Goal: Information Seeking & Learning: Learn about a topic

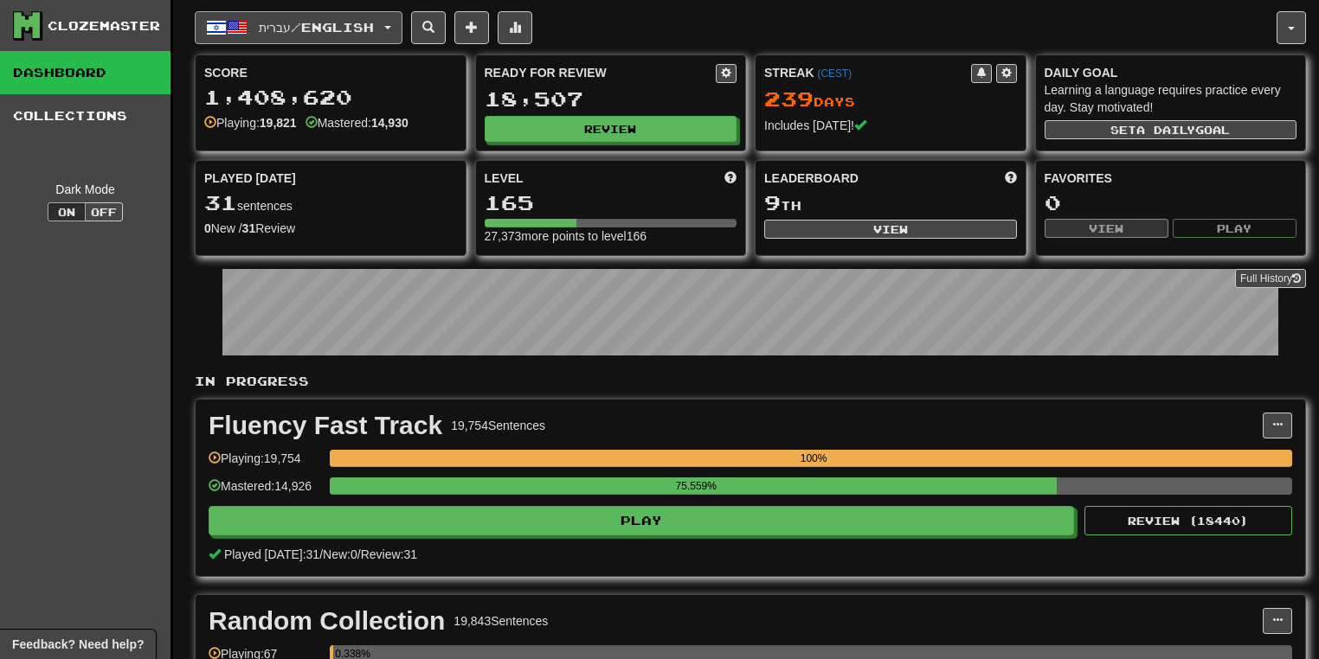
click at [392, 25] on button "עברית / English" at bounding box center [299, 27] width 208 height 33
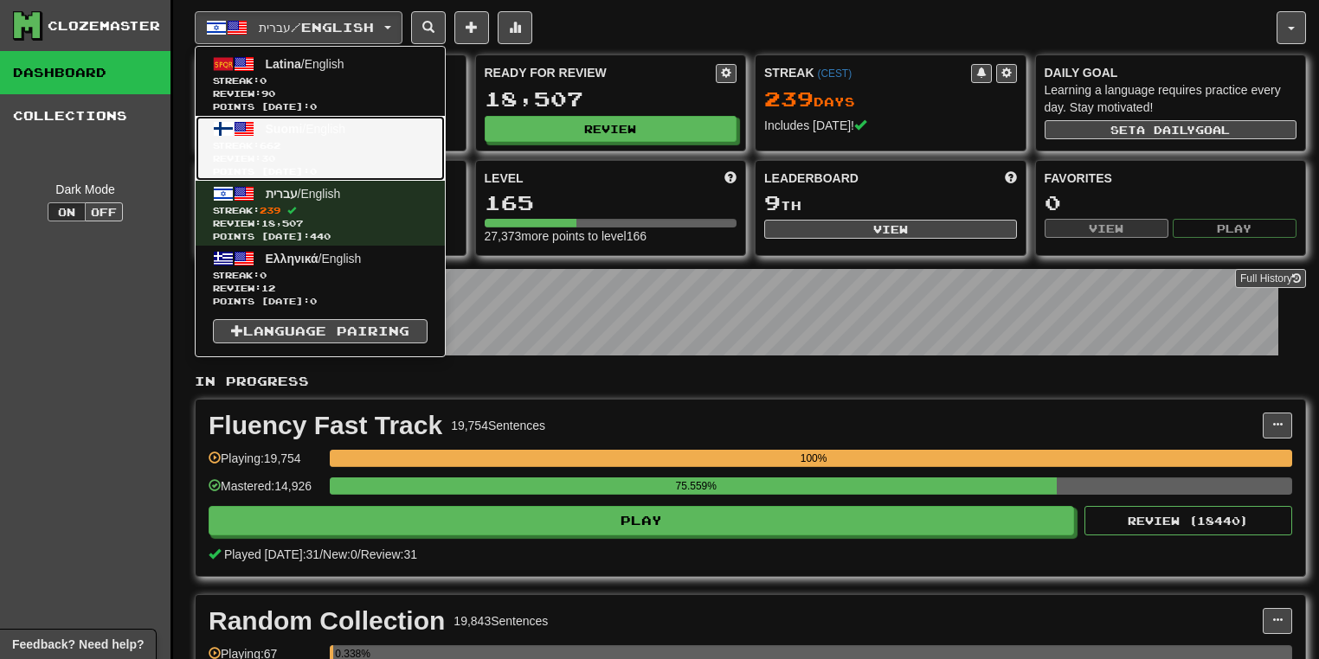
click at [340, 157] on span "Review: 30" at bounding box center [320, 158] width 215 height 13
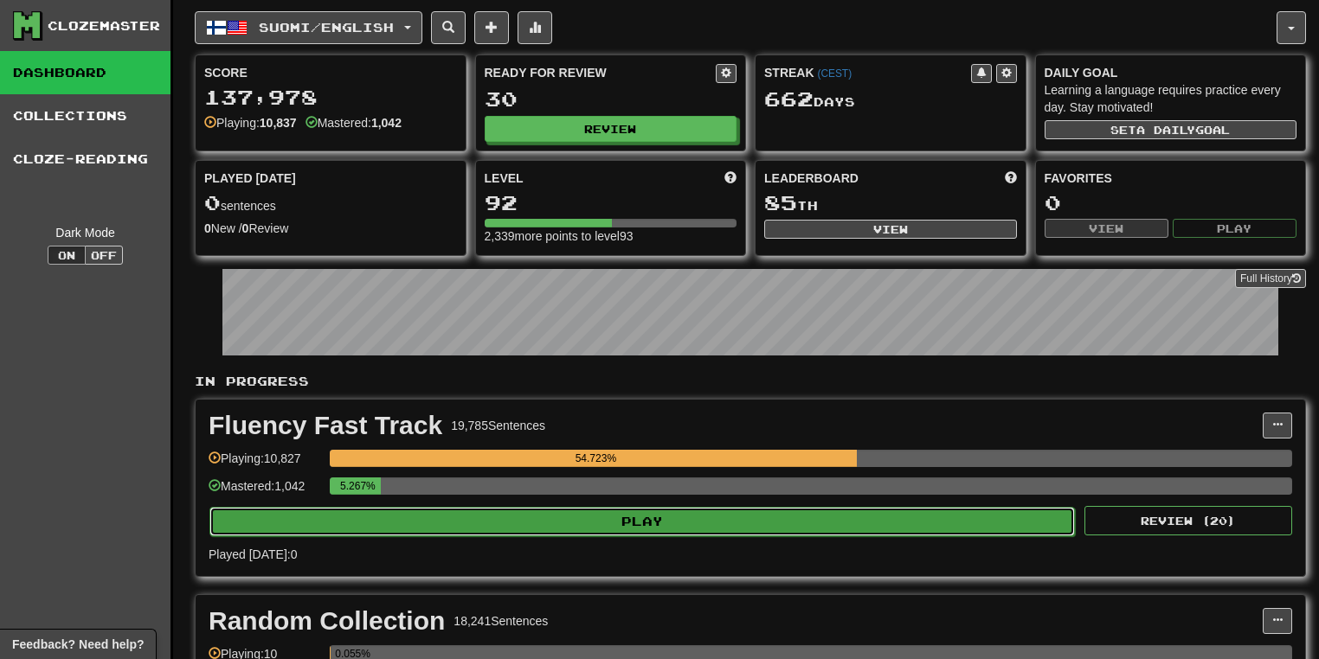
click at [767, 507] on button "Play" at bounding box center [641, 521] width 865 height 29
select select "**"
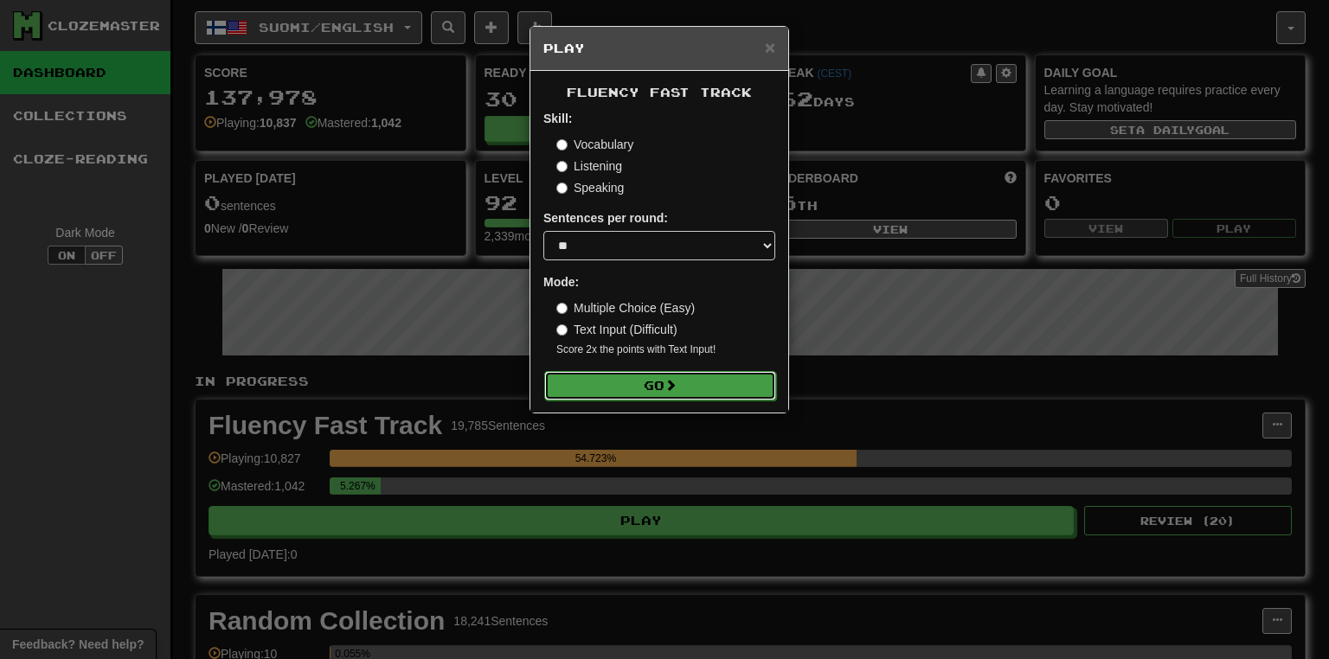
click at [684, 396] on button "Go" at bounding box center [660, 385] width 232 height 29
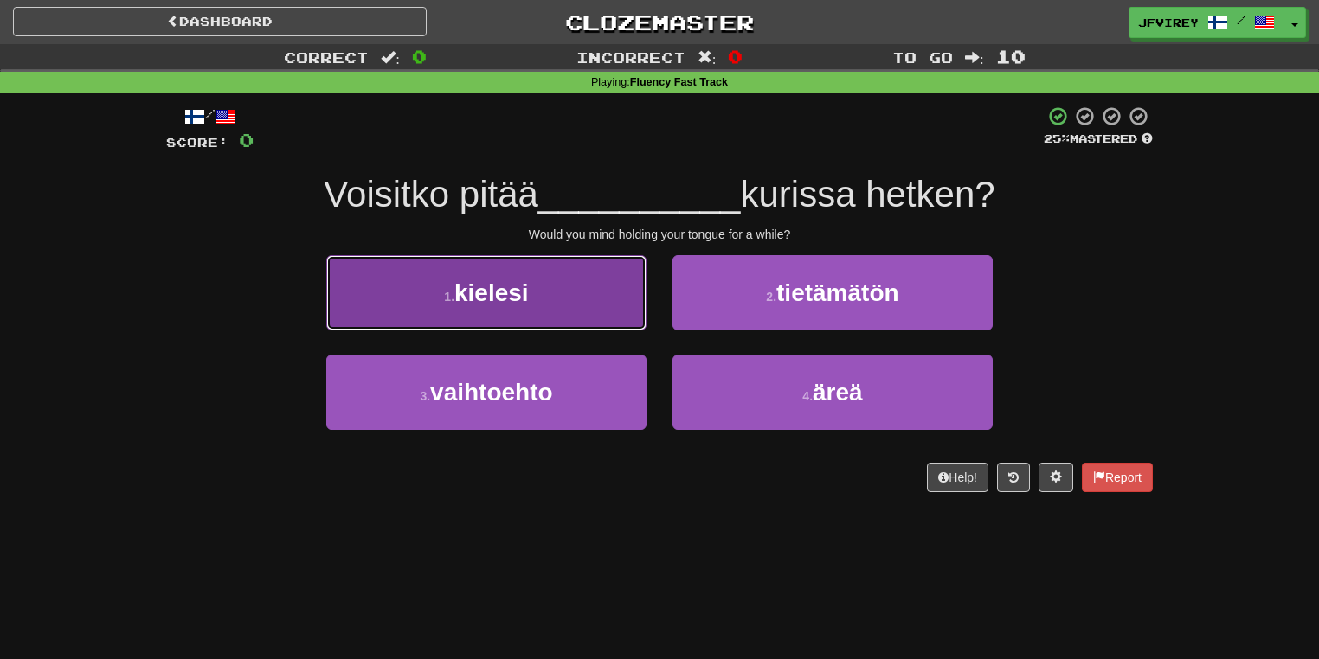
click at [569, 287] on button "1 . kielesi" at bounding box center [486, 292] width 320 height 75
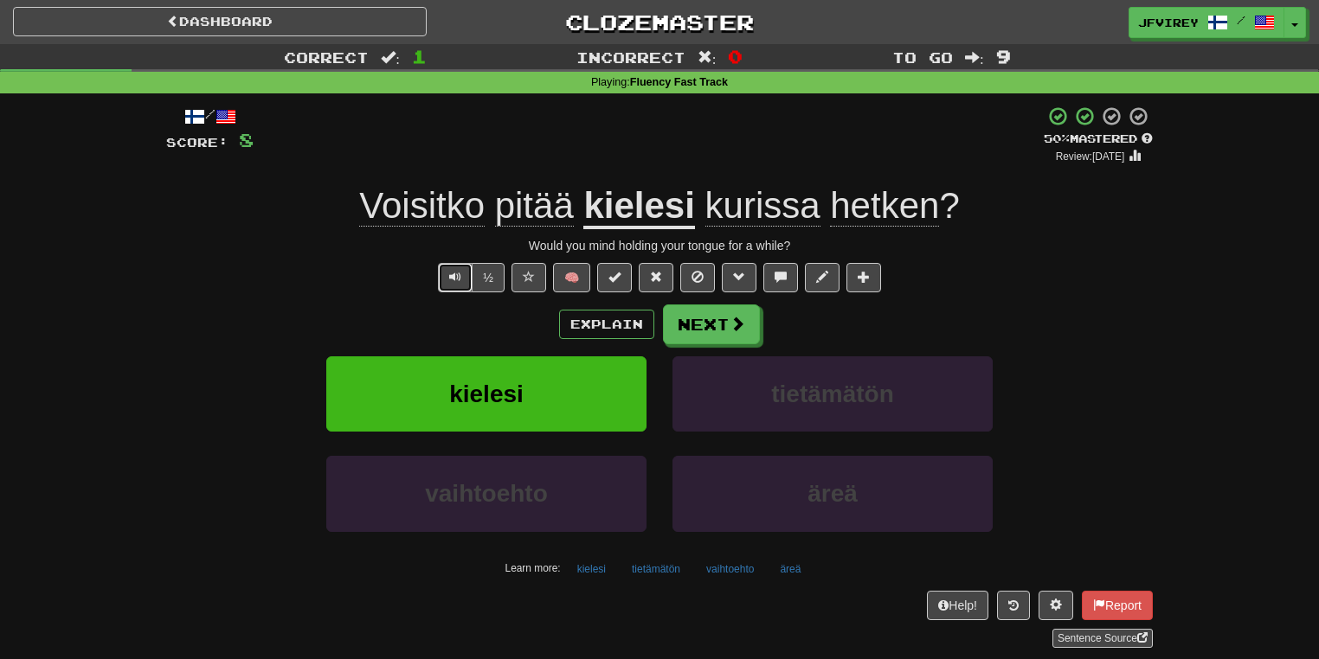
click at [451, 277] on span "Text-to-speech controls" at bounding box center [455, 277] width 12 height 12
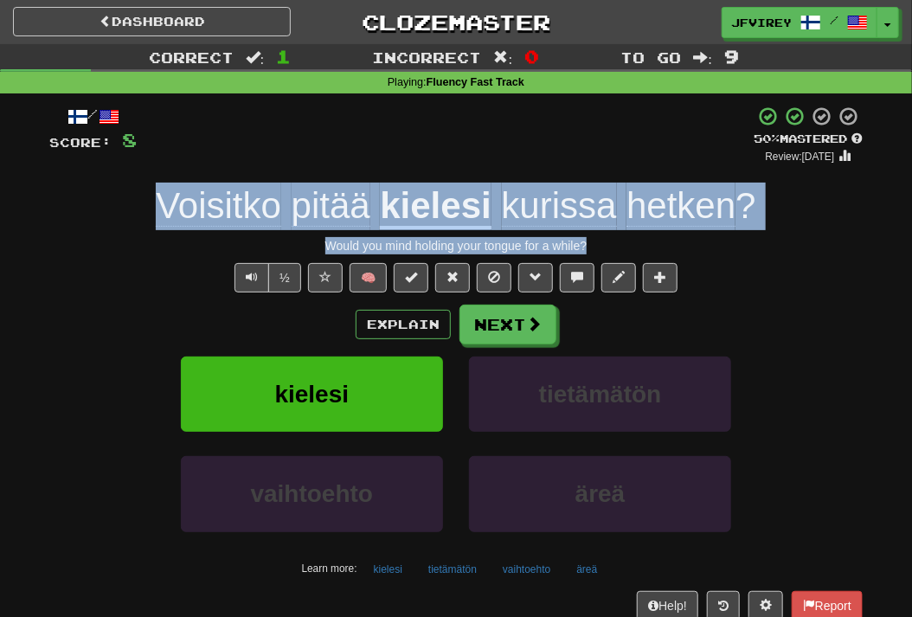
drag, startPoint x: 601, startPoint y: 245, endPoint x: 158, endPoint y: 204, distance: 444.8
click at [158, 204] on div "/ Score: 8 + 8 50 % Mastered Review: [DATE] Voisitko pitää kielesi kurissa hetk…" at bounding box center [455, 377] width 813 height 542
copy div "[PERSON_NAME] pitää kielesi kurissa hetken ? Would you mind holding your tongue…"
click at [247, 282] on span "Text-to-speech controls" at bounding box center [252, 277] width 12 height 12
click at [533, 201] on span "kurissa" at bounding box center [559, 206] width 115 height 42
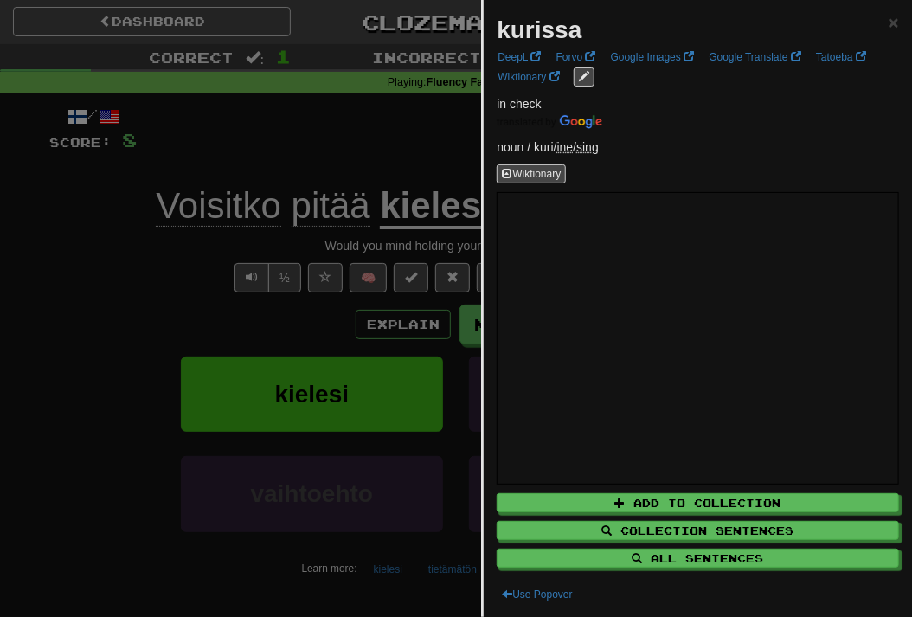
click at [69, 274] on div at bounding box center [456, 308] width 912 height 617
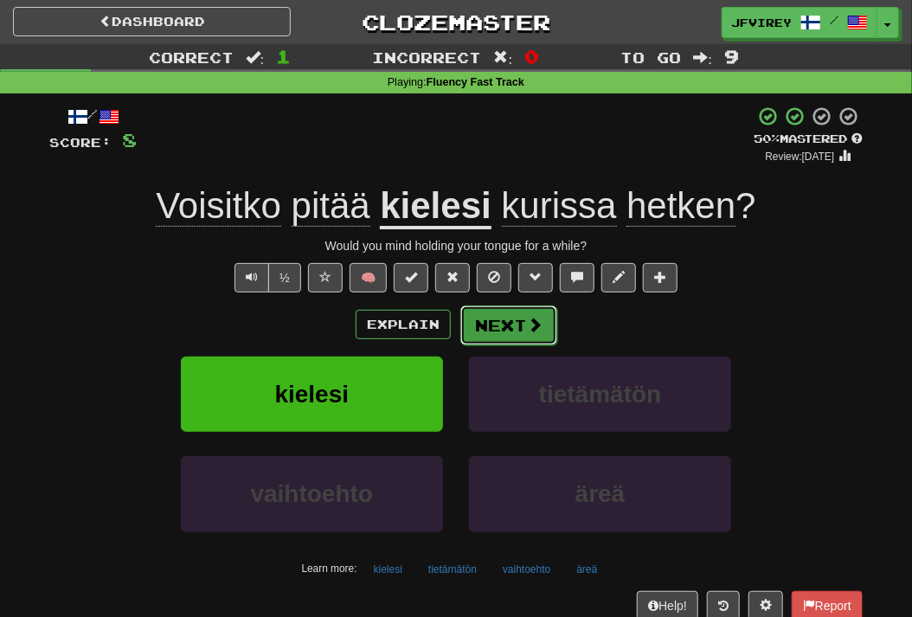
click at [502, 312] on button "Next" at bounding box center [508, 325] width 97 height 40
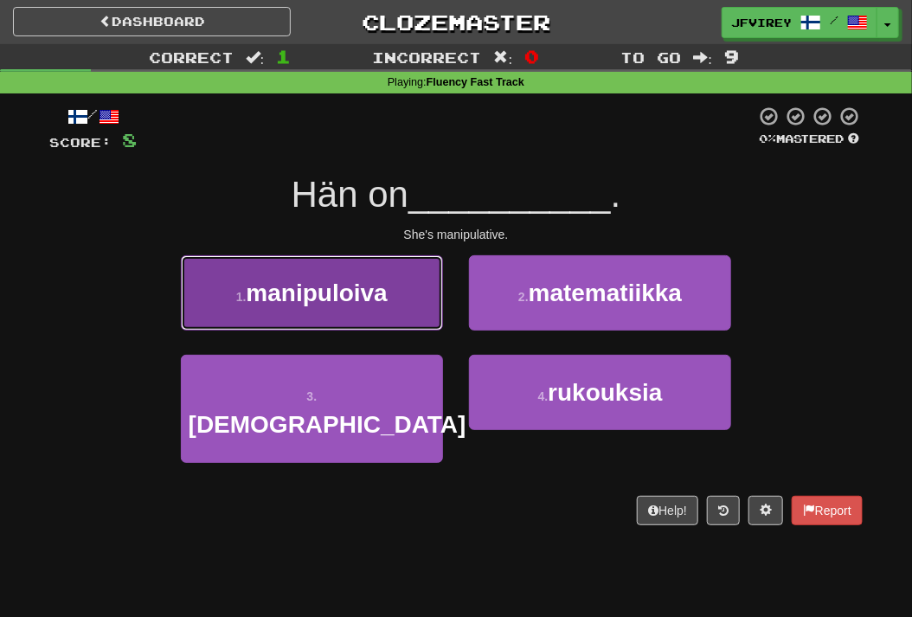
click at [325, 305] on span "manipuloiva" at bounding box center [316, 292] width 141 height 27
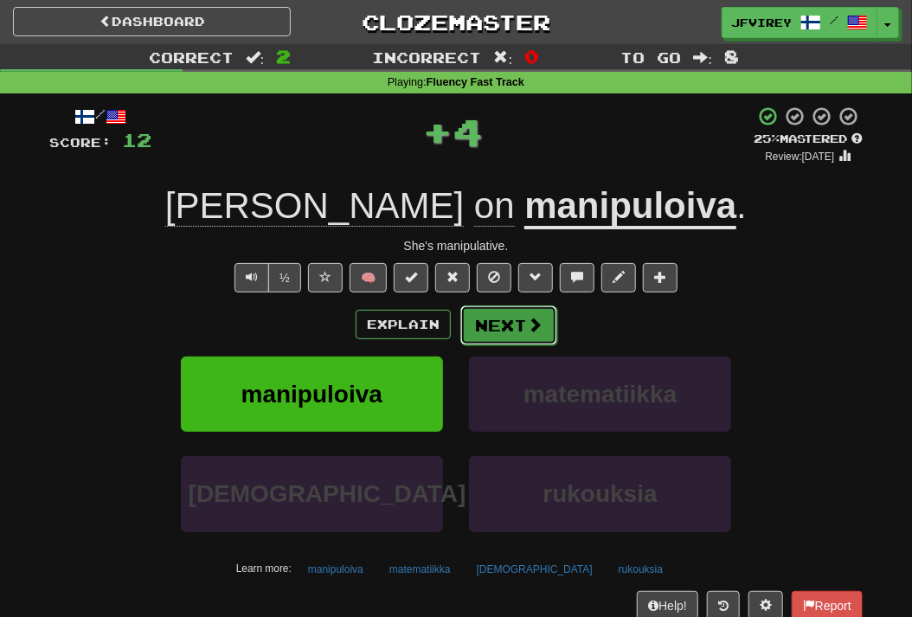
click at [465, 324] on button "Next" at bounding box center [508, 325] width 97 height 40
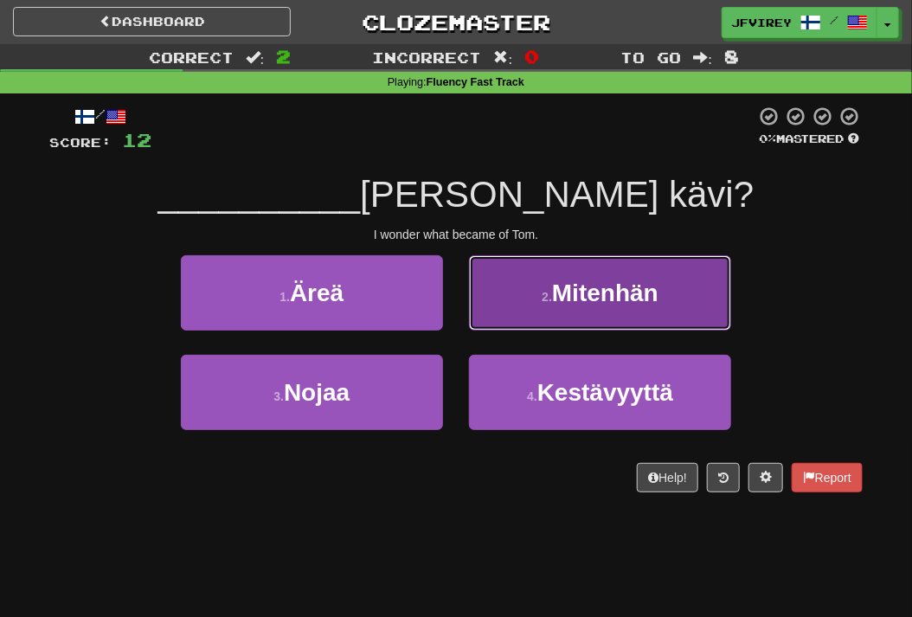
click at [581, 294] on span "Mitenhän" at bounding box center [605, 292] width 106 height 27
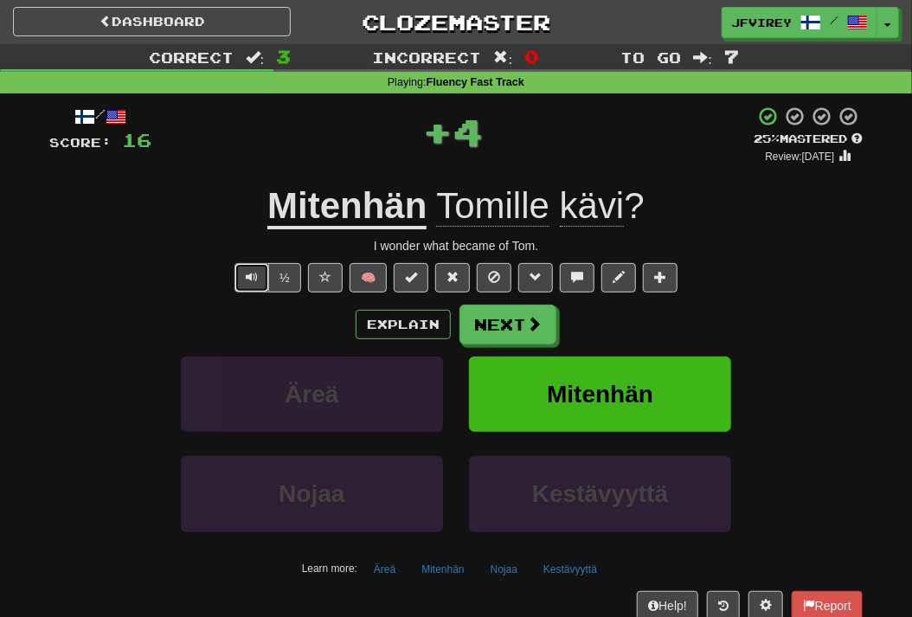
click at [253, 273] on span "Text-to-speech controls" at bounding box center [252, 277] width 12 height 12
click at [521, 322] on button "Next" at bounding box center [508, 325] width 97 height 40
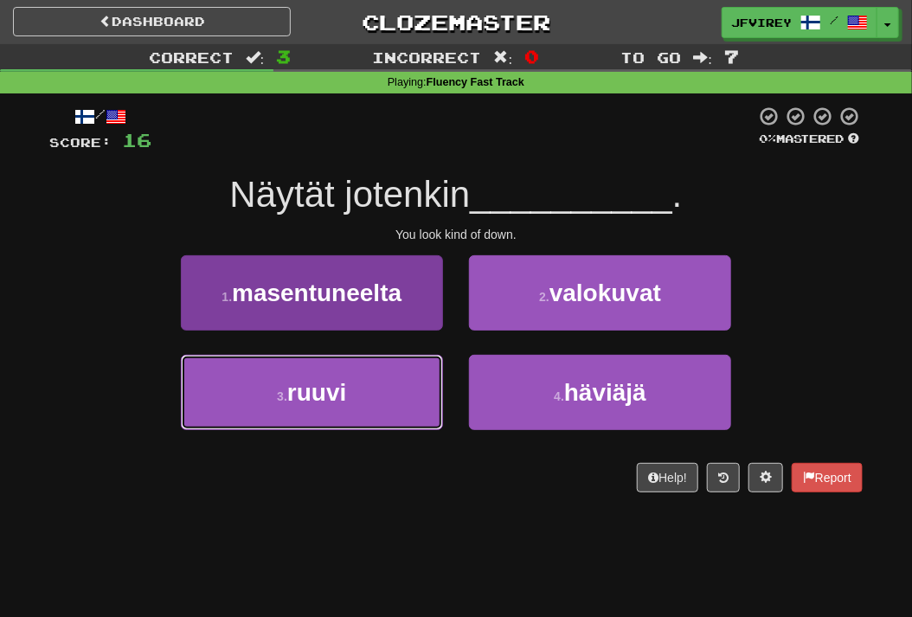
click at [381, 359] on button "3 . ruuvi" at bounding box center [312, 392] width 262 height 75
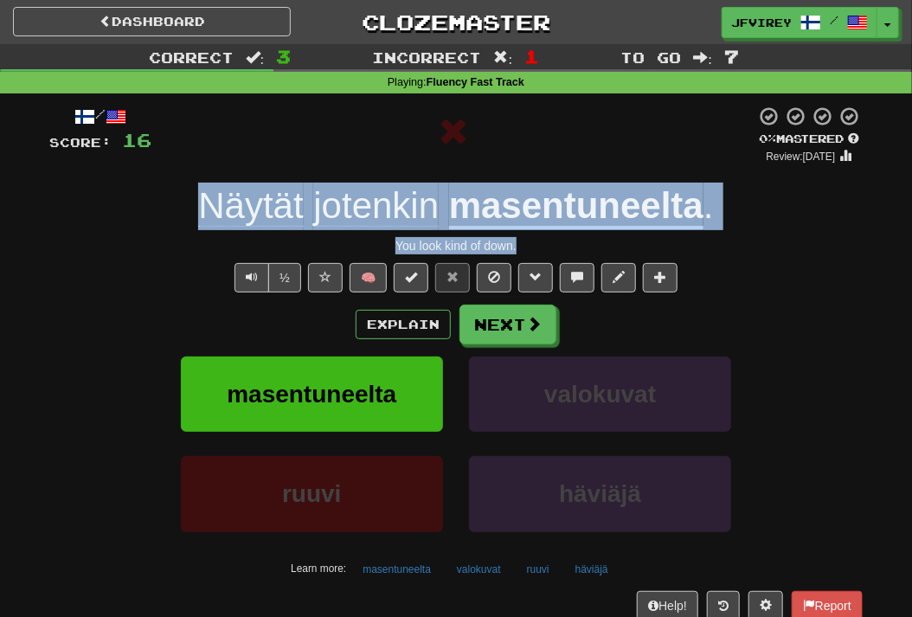
drag, startPoint x: 542, startPoint y: 247, endPoint x: 198, endPoint y: 203, distance: 347.2
click at [198, 203] on div "/ Score: 16 0 % Mastered Review: 2025-09-20 Näytät jotenkin masentuneelta . You…" at bounding box center [455, 377] width 813 height 542
copy div "Näytät jotenkin masentuneelta . You look kind of down."
click at [595, 208] on u "masentuneelta" at bounding box center [576, 207] width 254 height 44
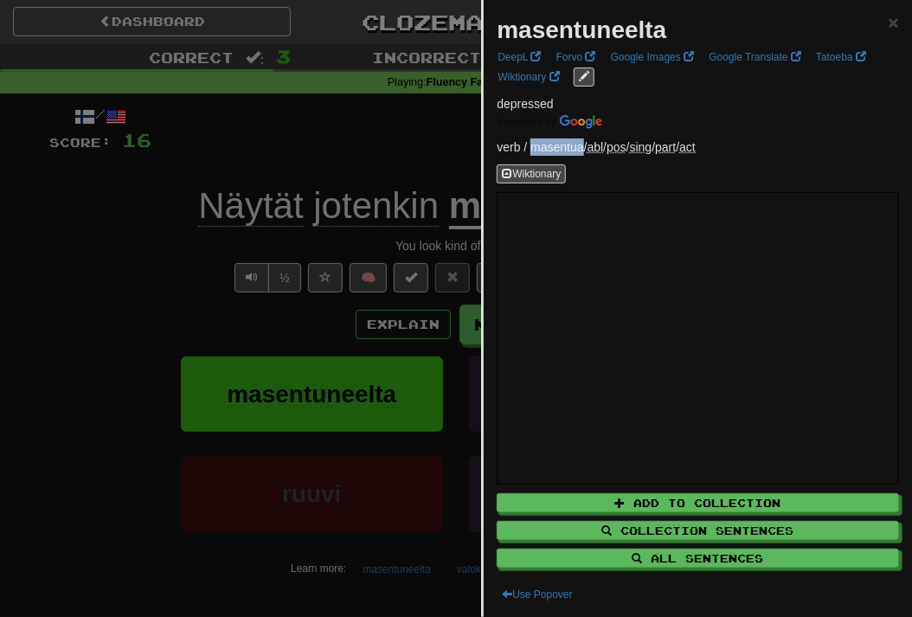
drag, startPoint x: 533, startPoint y: 141, endPoint x: 583, endPoint y: 148, distance: 50.7
click at [583, 148] on p "verb / masentua / abl / pos / sing / part / act" at bounding box center [698, 146] width 402 height 17
copy p "masentua"
click at [747, 55] on link "Google Translate" at bounding box center [754, 57] width 103 height 19
click at [519, 73] on link "Wiktionary" at bounding box center [528, 76] width 72 height 19
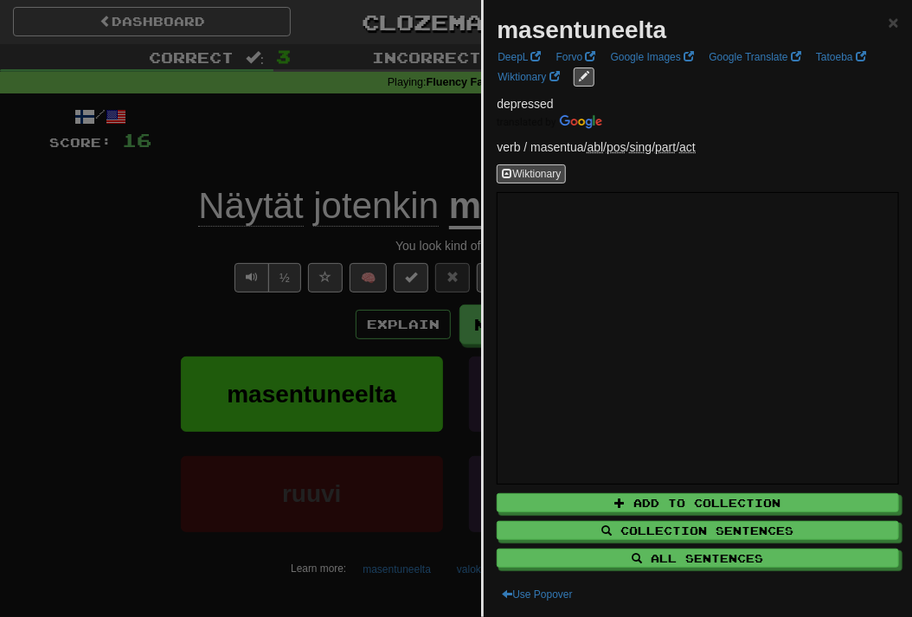
click at [156, 246] on div at bounding box center [456, 308] width 912 height 617
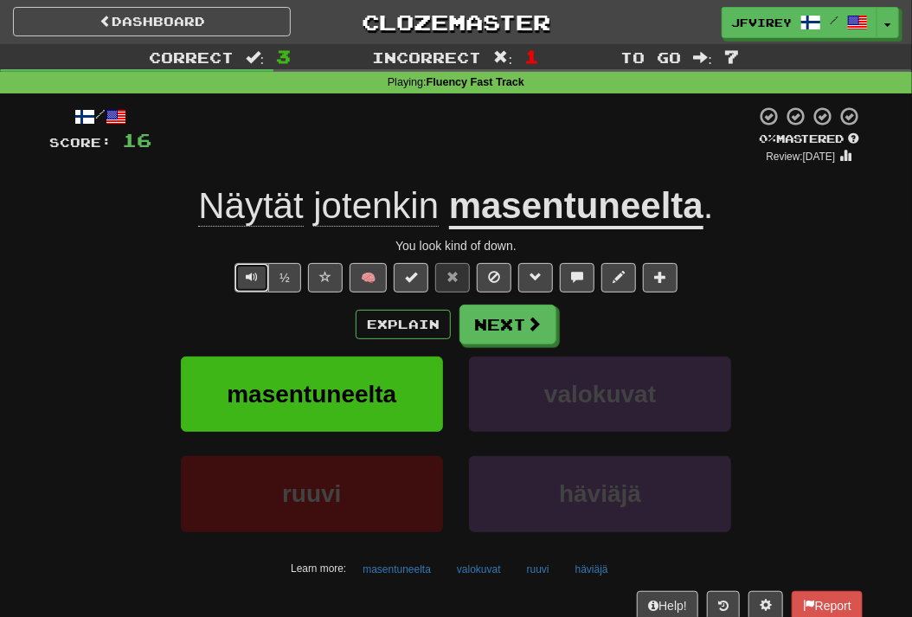
click at [249, 277] on span "Text-to-speech controls" at bounding box center [252, 277] width 12 height 12
click at [509, 332] on button "Next" at bounding box center [508, 325] width 97 height 40
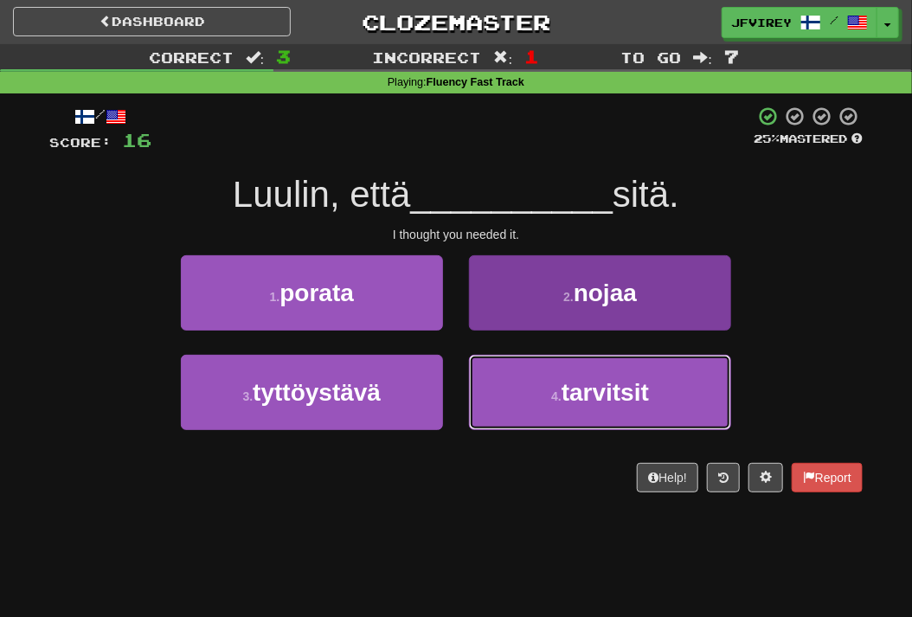
drag, startPoint x: 527, startPoint y: 361, endPoint x: 567, endPoint y: 385, distance: 46.6
click at [531, 364] on button "4 . tarvitsit" at bounding box center [600, 392] width 262 height 75
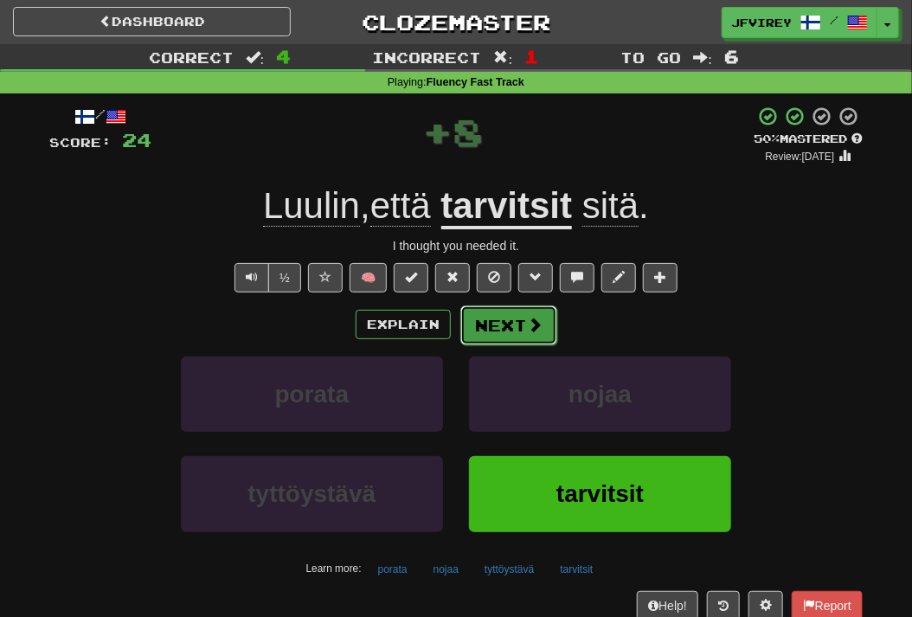
click at [510, 322] on button "Next" at bounding box center [508, 325] width 97 height 40
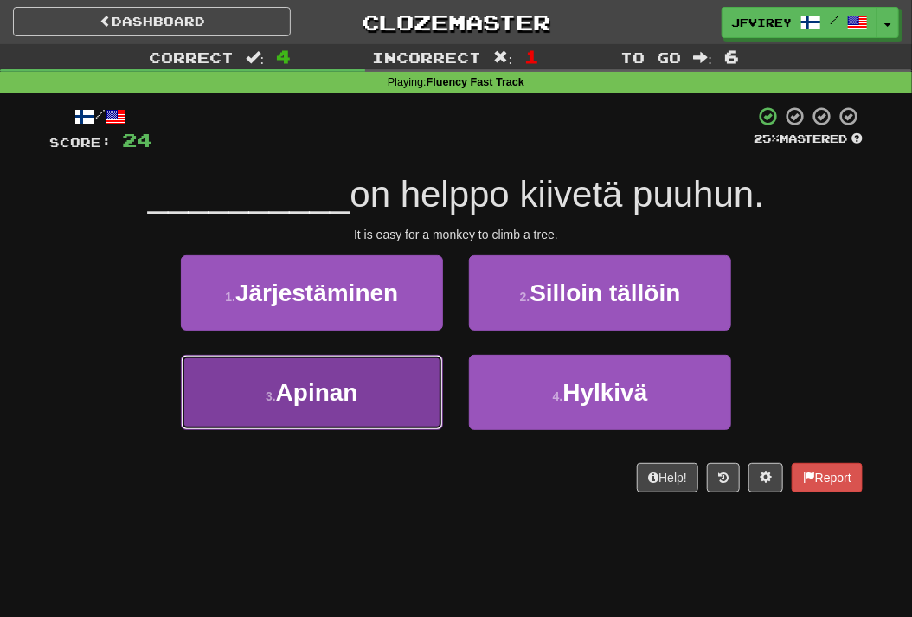
click at [377, 408] on button "3 . Apinan" at bounding box center [312, 392] width 262 height 75
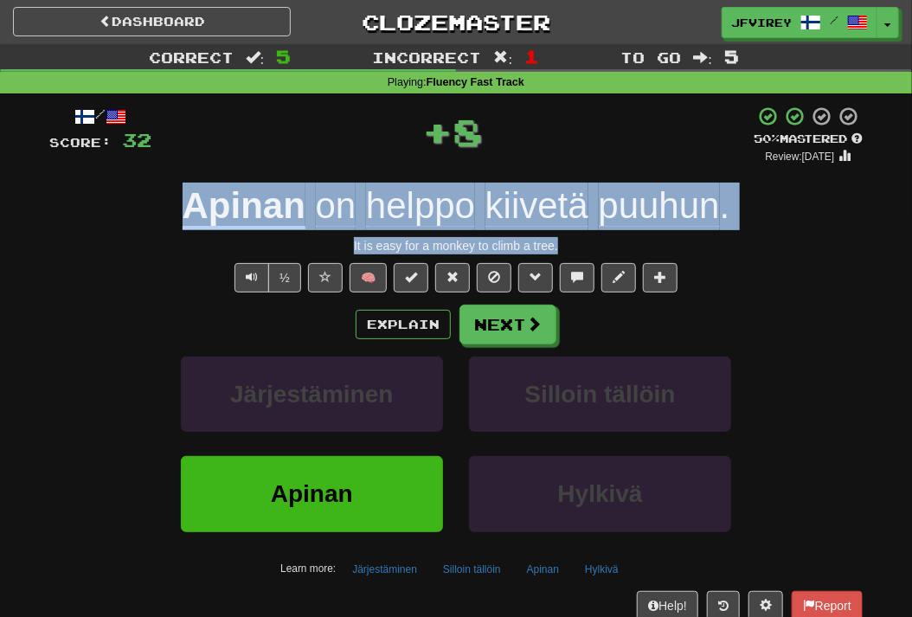
drag, startPoint x: 582, startPoint y: 246, endPoint x: 169, endPoint y: 199, distance: 416.2
click at [169, 199] on div "/ Score: 32 + 8 50 % Mastered Review: 2025-09-30 Apinan on helppo kiivetä puuhu…" at bounding box center [455, 377] width 813 height 542
copy div "Apinan on helppo kiivetä puuhun . It is easy for a monkey to climb a tree."
click at [264, 210] on u "Apinan" at bounding box center [244, 207] width 123 height 44
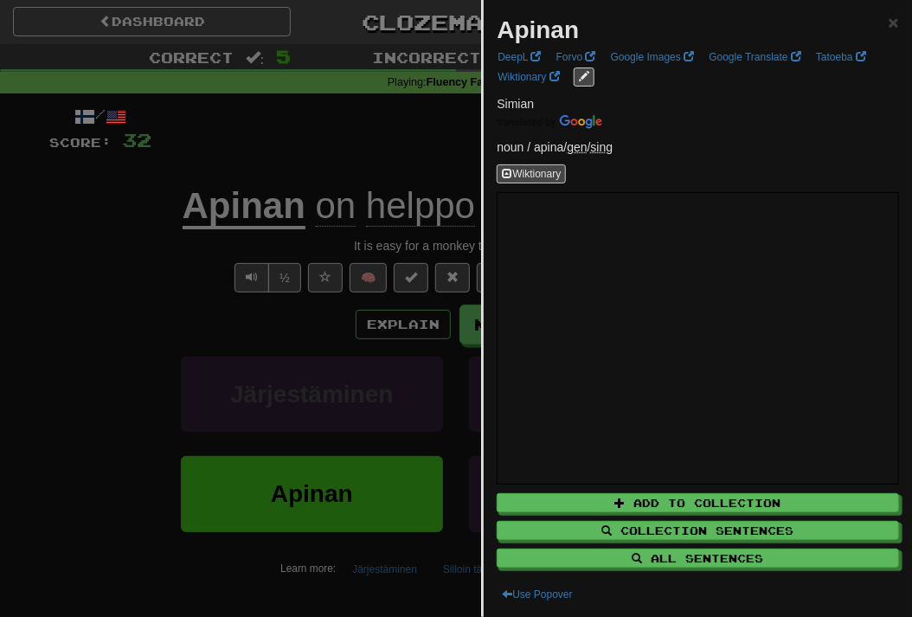
click at [147, 283] on div at bounding box center [456, 308] width 912 height 617
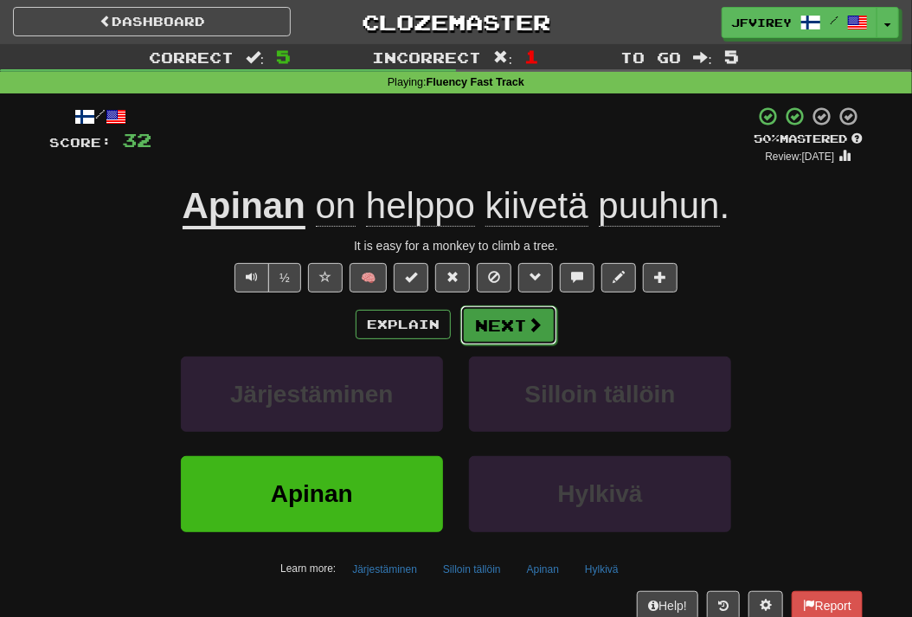
click at [522, 337] on button "Next" at bounding box center [508, 325] width 97 height 40
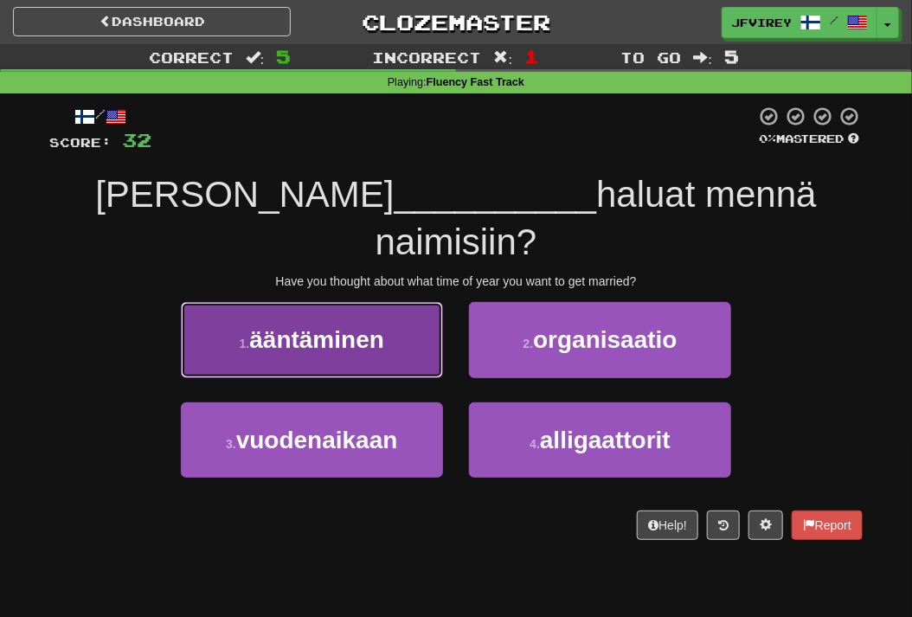
click at [369, 350] on span "ääntäminen" at bounding box center [316, 339] width 135 height 27
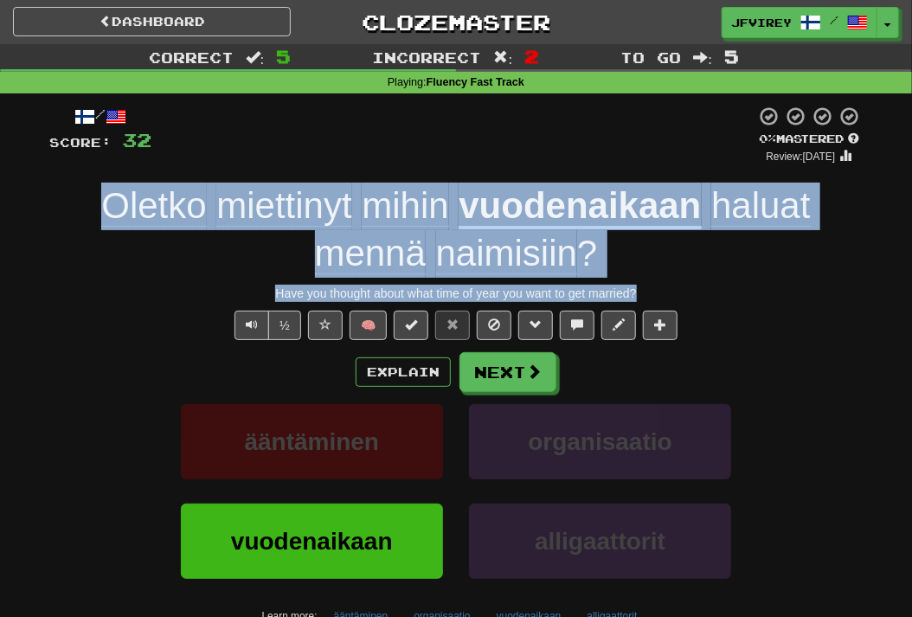
drag, startPoint x: 683, startPoint y: 289, endPoint x: 77, endPoint y: 211, distance: 610.6
click at [77, 211] on div "/ Score: 32 0 % Mastered Review: 2025-09-20 Oletko miettinyt mihin vuodenaikaan…" at bounding box center [455, 400] width 813 height 589
copy div "Oletko miettinyt mihin vuodenaikaan haluat mennä naimisiin ? Have you thought a…"
click at [252, 325] on span "Text-to-speech controls" at bounding box center [252, 324] width 12 height 12
click at [527, 374] on span at bounding box center [535, 372] width 16 height 16
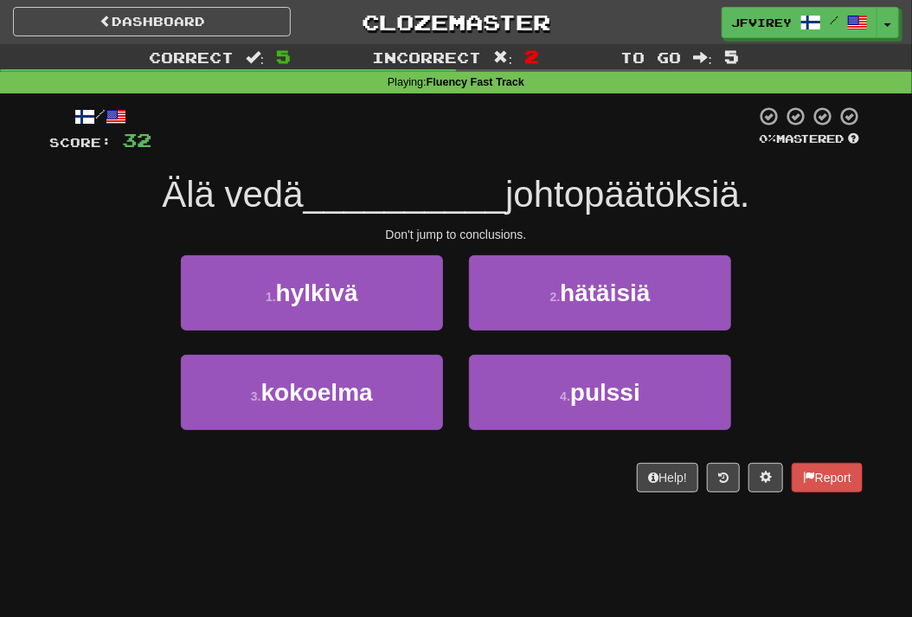
click at [455, 253] on div "/ Score: 32 0 % Mastered Älä vedä __________ johtopäätöksiä. Don't jump to conc…" at bounding box center [455, 299] width 813 height 387
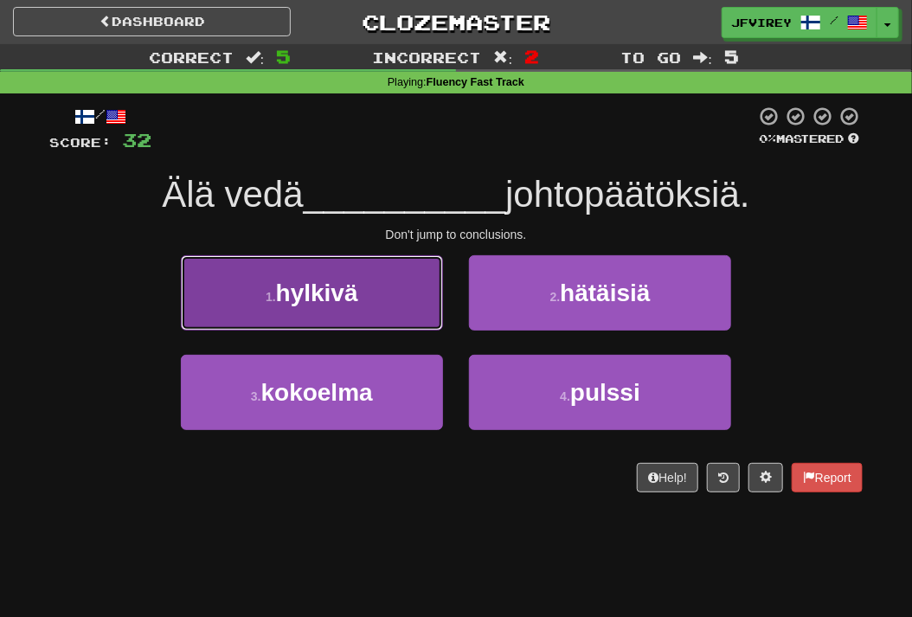
click at [424, 305] on button "1 . hylkivä" at bounding box center [312, 292] width 262 height 75
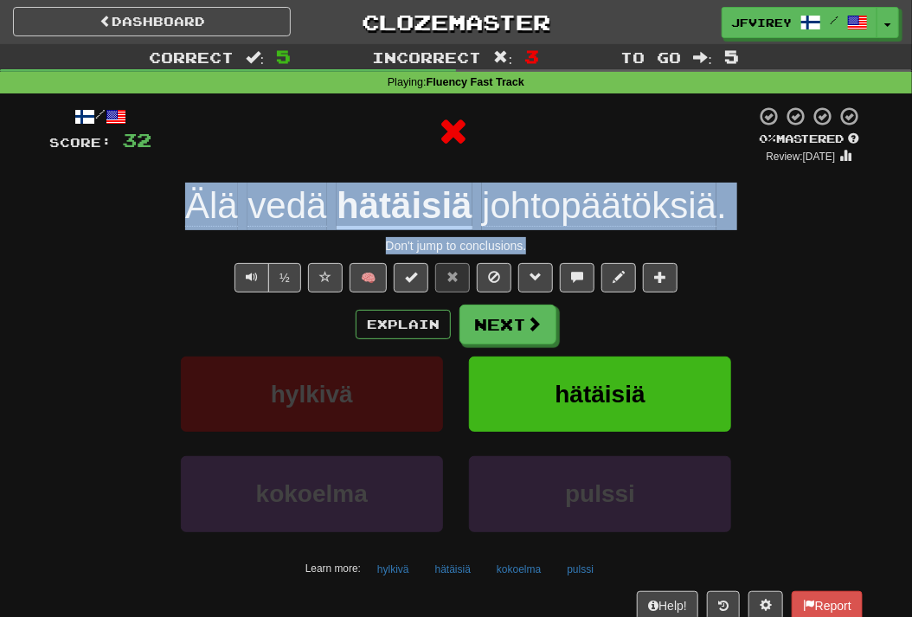
drag, startPoint x: 545, startPoint y: 242, endPoint x: 159, endPoint y: 210, distance: 387.2
click at [159, 210] on div "/ Score: 32 0 % Mastered Review: 2025-09-20 Älä vedä hätäisiä johtopäätöksiä . …" at bounding box center [455, 377] width 813 height 542
copy div "Älä vedä hätäisiä johtopäätöksiä . Don't jump to conclusions."
click at [262, 215] on span "vedä" at bounding box center [286, 206] width 79 height 42
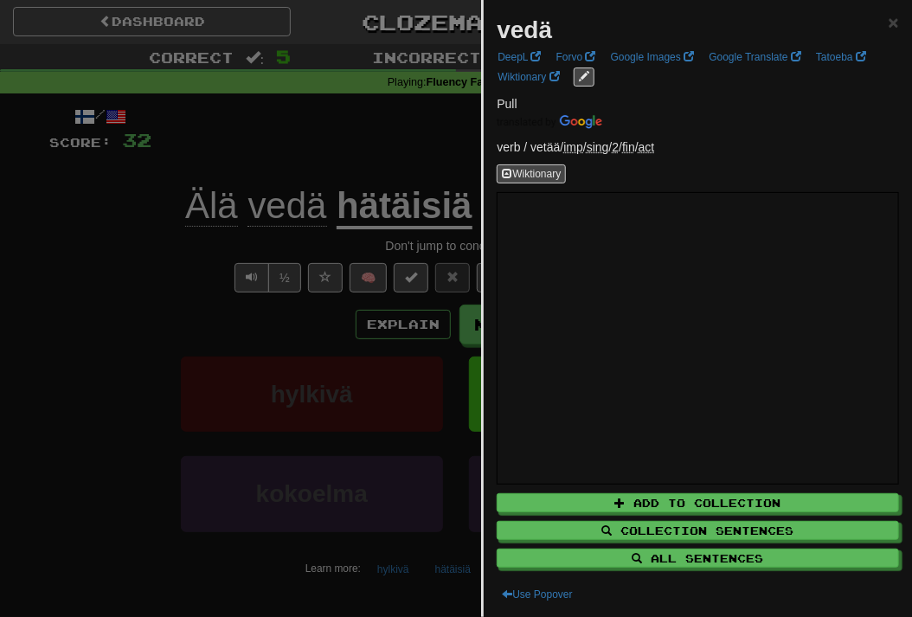
click at [398, 210] on div at bounding box center [456, 308] width 912 height 617
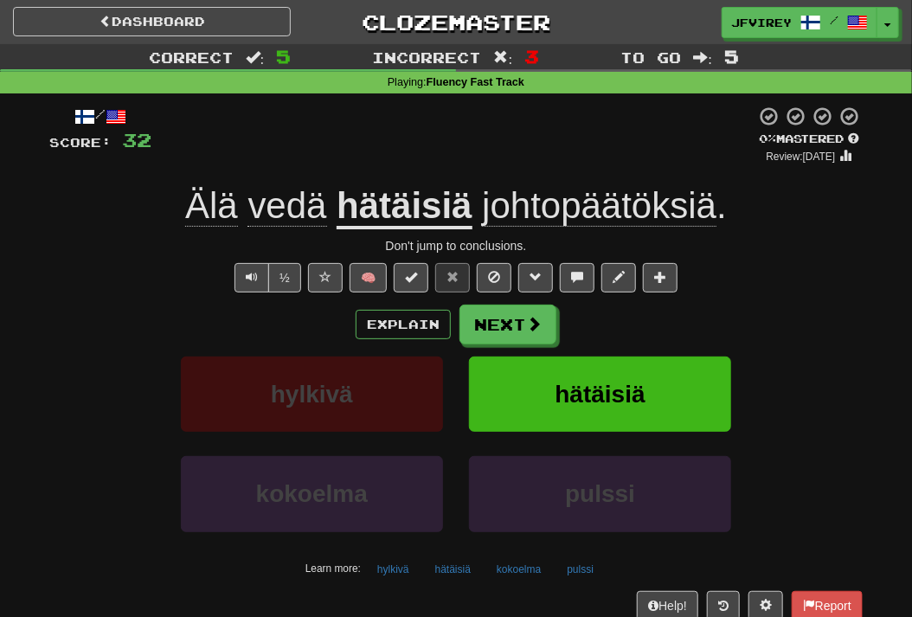
click at [398, 210] on u "hätäisiä" at bounding box center [404, 207] width 135 height 44
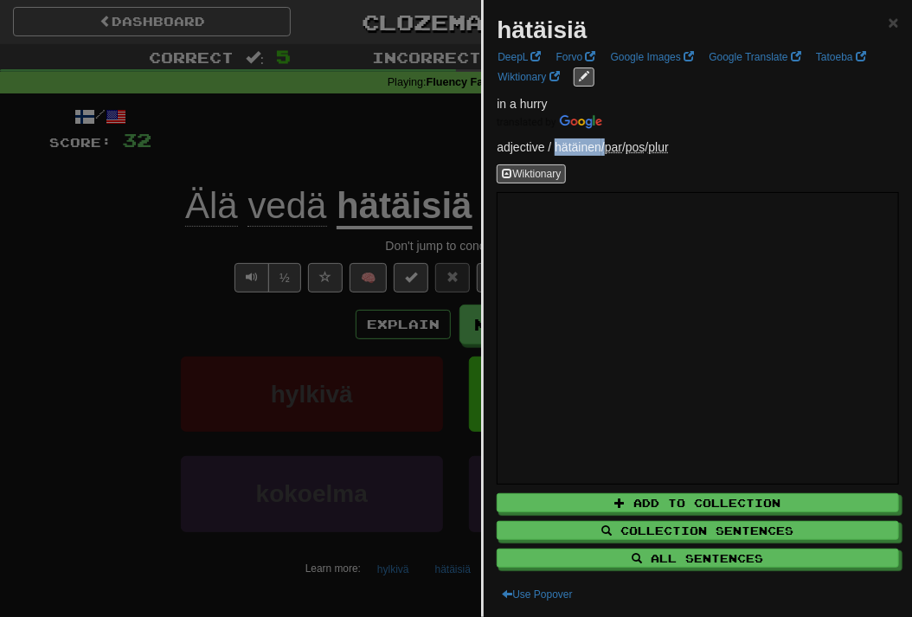
drag, startPoint x: 603, startPoint y: 148, endPoint x: 555, endPoint y: 139, distance: 48.4
click at [555, 139] on p "adjective / hätäinen / par / pos / plur" at bounding box center [698, 146] width 402 height 17
copy p "hätäinen"
click at [135, 236] on div at bounding box center [456, 308] width 912 height 617
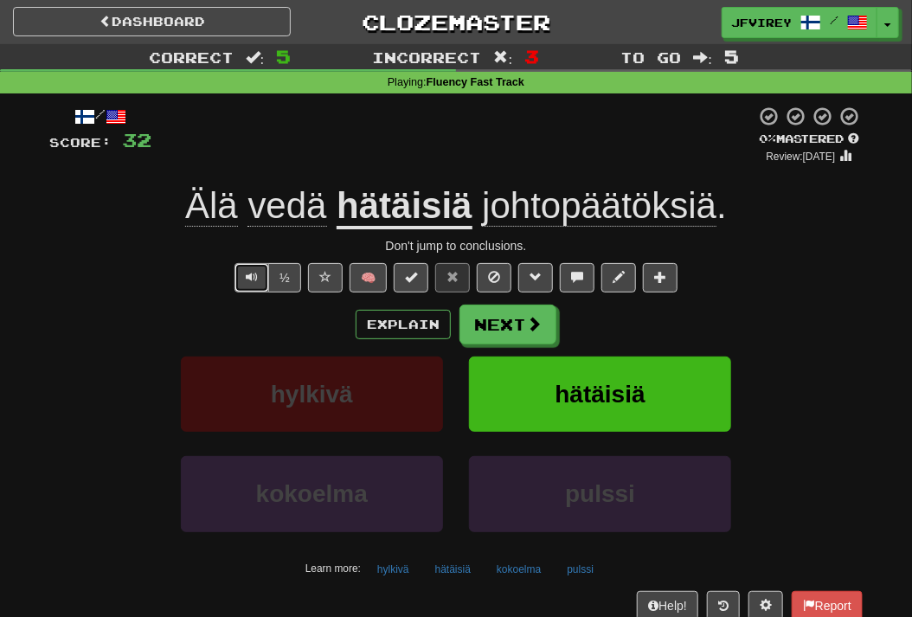
click at [255, 280] on span "Text-to-speech controls" at bounding box center [252, 277] width 12 height 12
click at [495, 336] on button "Next" at bounding box center [508, 325] width 97 height 40
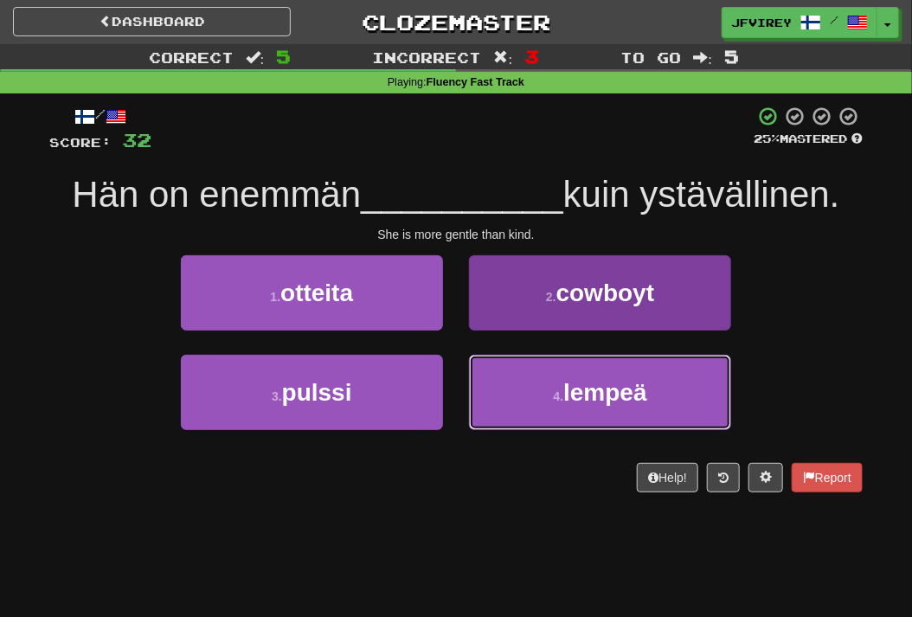
drag, startPoint x: 561, startPoint y: 411, endPoint x: 549, endPoint y: 408, distance: 11.8
click at [556, 411] on button "4 . lempeä" at bounding box center [600, 392] width 262 height 75
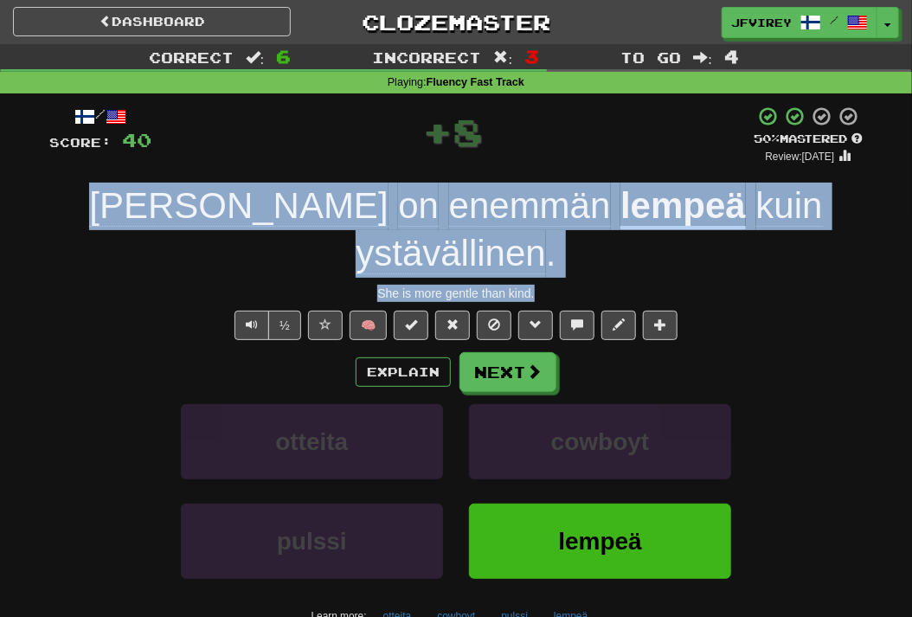
drag, startPoint x: 561, startPoint y: 247, endPoint x: 103, endPoint y: 213, distance: 458.9
click at [103, 213] on div "/ Score: 40 + 8 50 % Mastered Review: 2025-09-30 Hän on enemmän lempeä kuin yst…" at bounding box center [455, 400] width 813 height 589
copy div "Hän on enemmän lempeä kuin ystävällinen . She is more gentle than kind."
click at [533, 364] on span at bounding box center [535, 372] width 16 height 16
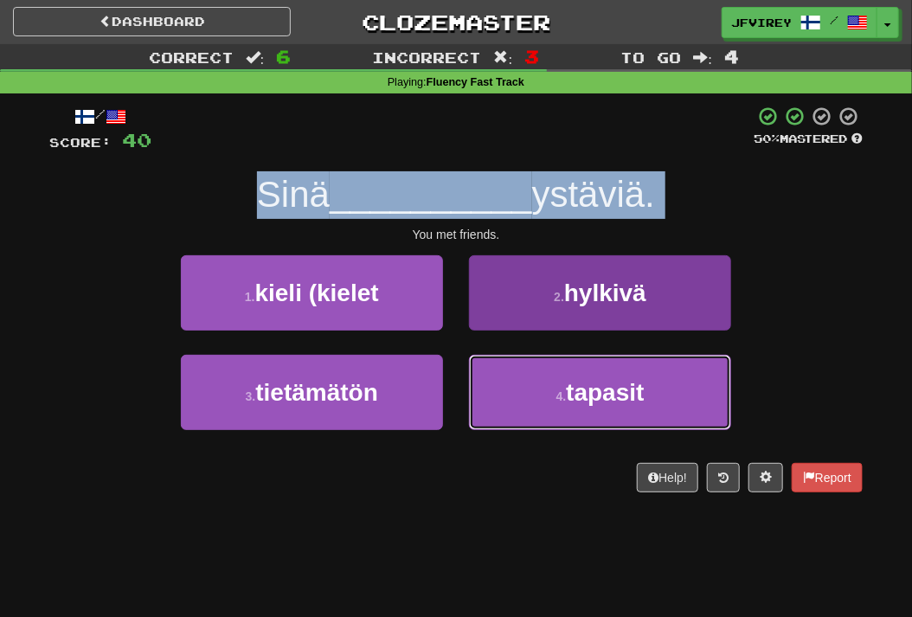
drag, startPoint x: 585, startPoint y: 391, endPoint x: 600, endPoint y: 413, distance: 26.7
click at [591, 406] on button "4 . tapasit" at bounding box center [600, 392] width 262 height 75
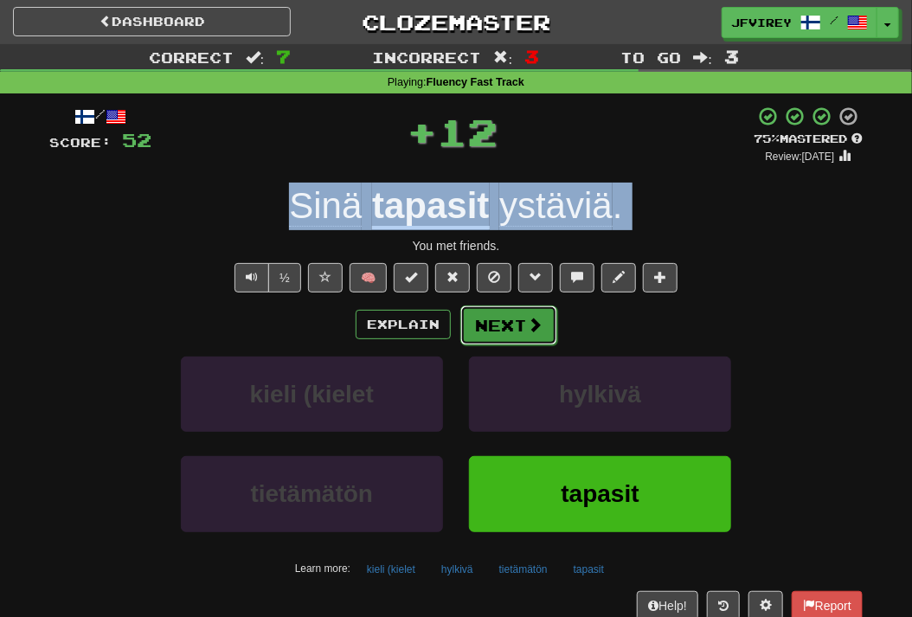
click at [523, 327] on button "Next" at bounding box center [508, 325] width 97 height 40
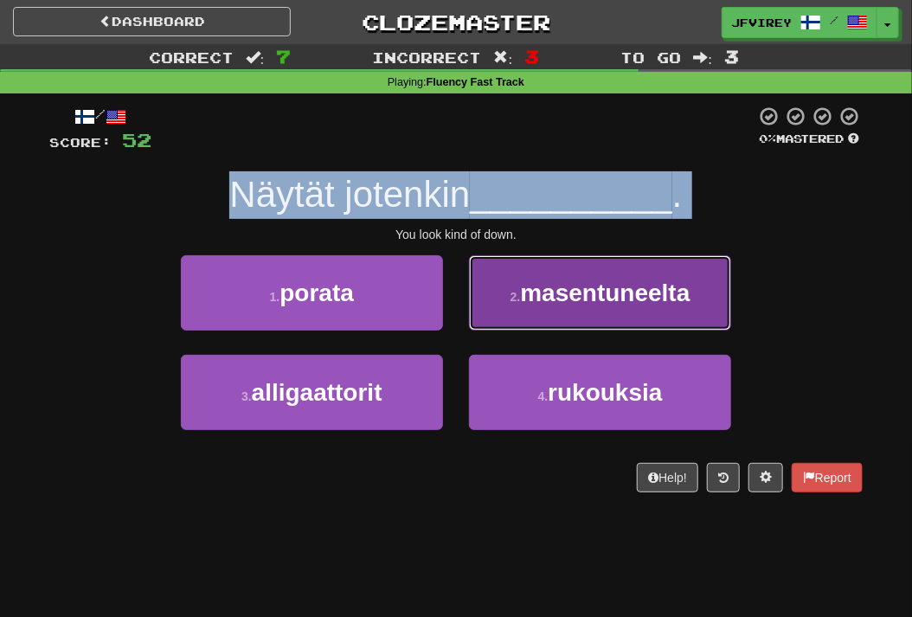
click at [568, 277] on button "2 . masentuneelta" at bounding box center [600, 292] width 262 height 75
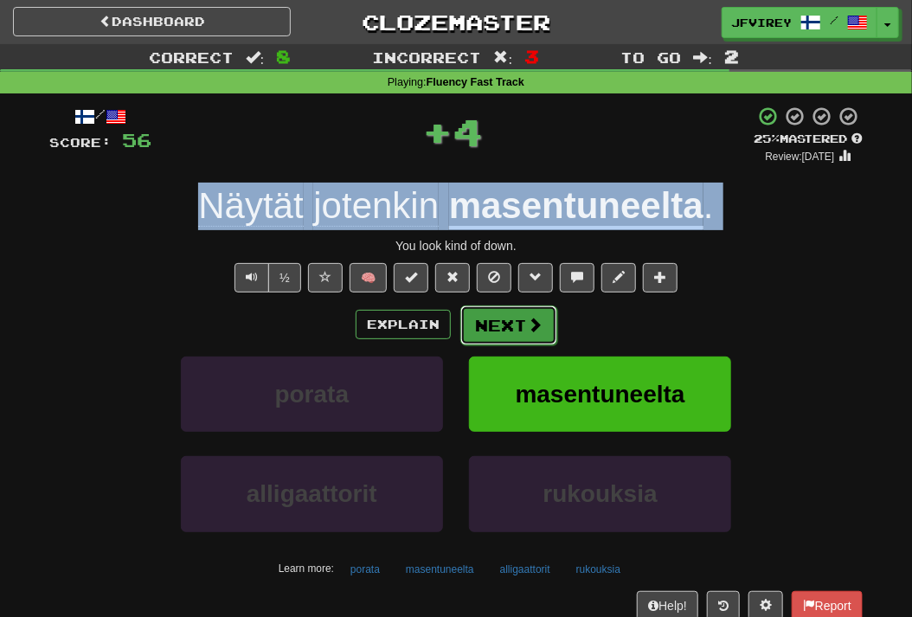
click at [527, 325] on span at bounding box center [535, 325] width 16 height 16
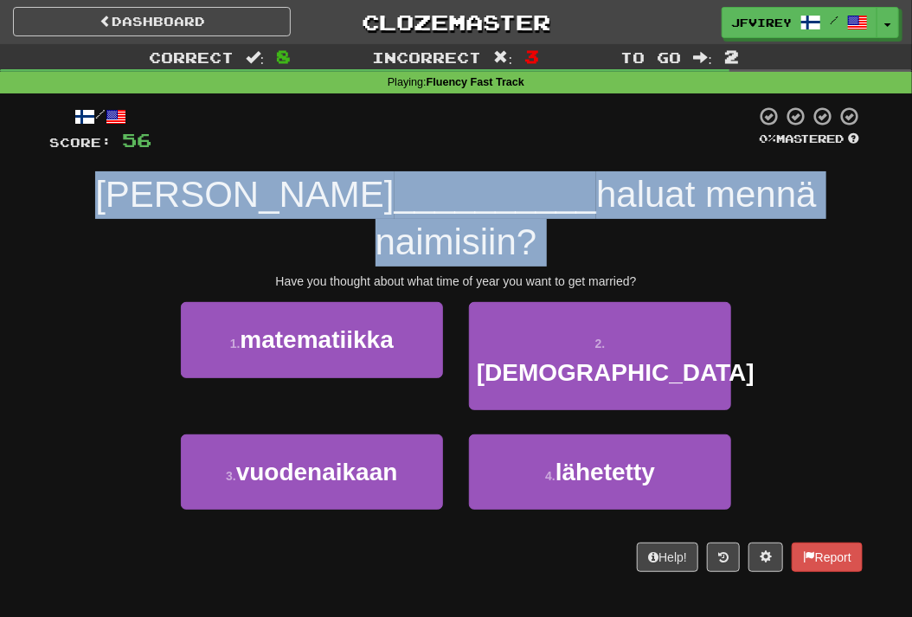
click at [626, 263] on div "Oletko miettinyt mihin __________ haluat mennä naimisiin?" at bounding box center [455, 218] width 813 height 94
click at [619, 254] on div "Oletko miettinyt mihin __________ haluat mennä naimisiin?" at bounding box center [455, 218] width 813 height 94
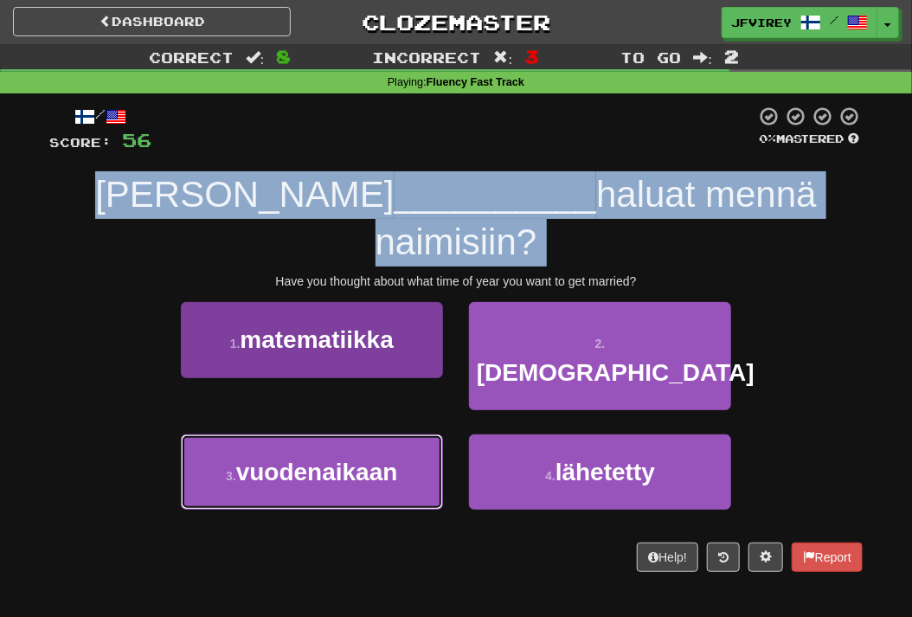
click at [412, 439] on button "3 . vuodenaikaan" at bounding box center [312, 471] width 262 height 75
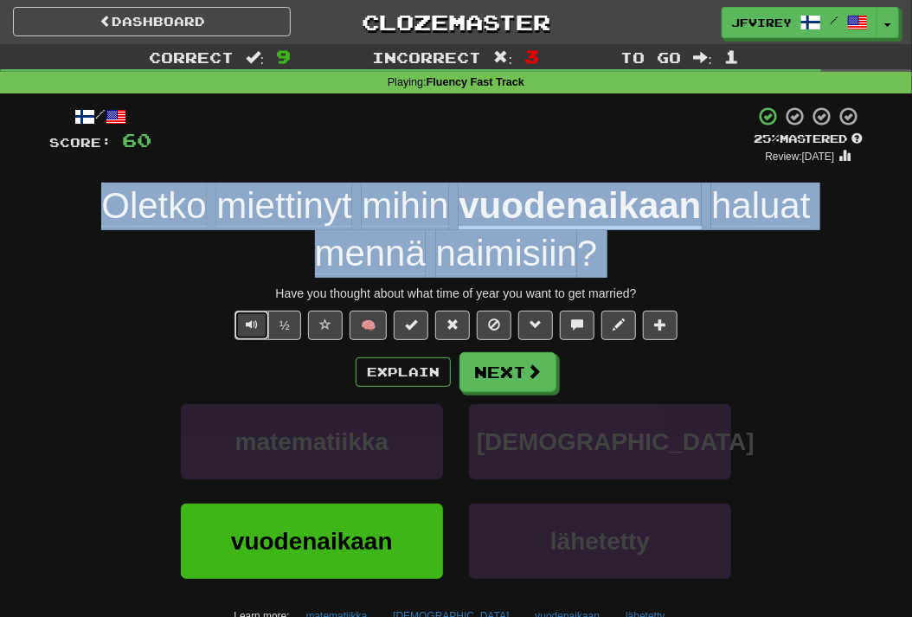
click at [255, 325] on span "Text-to-speech controls" at bounding box center [252, 324] width 12 height 12
click at [498, 381] on button "Next" at bounding box center [508, 373] width 97 height 40
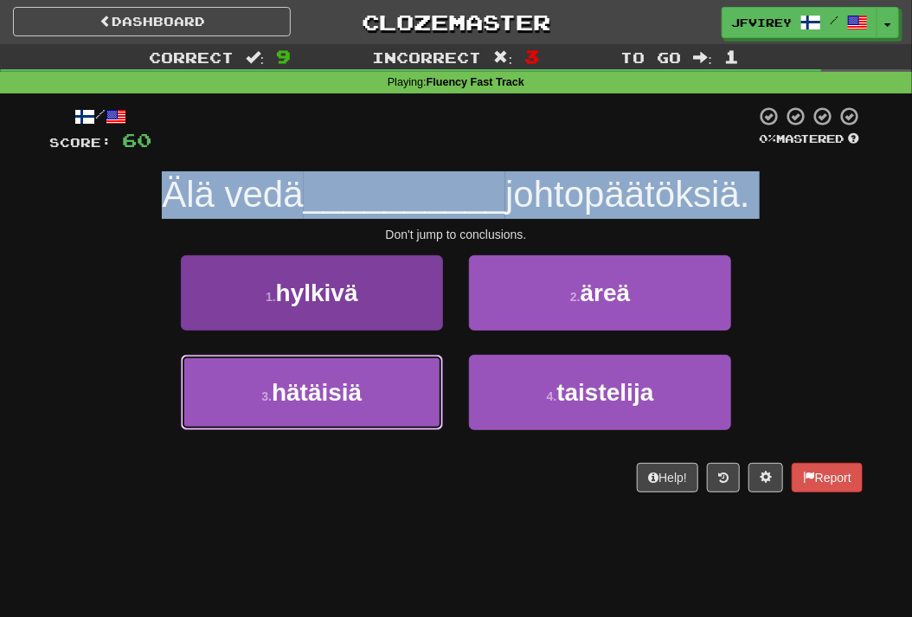
click at [401, 408] on button "3 . hätäisiä" at bounding box center [312, 392] width 262 height 75
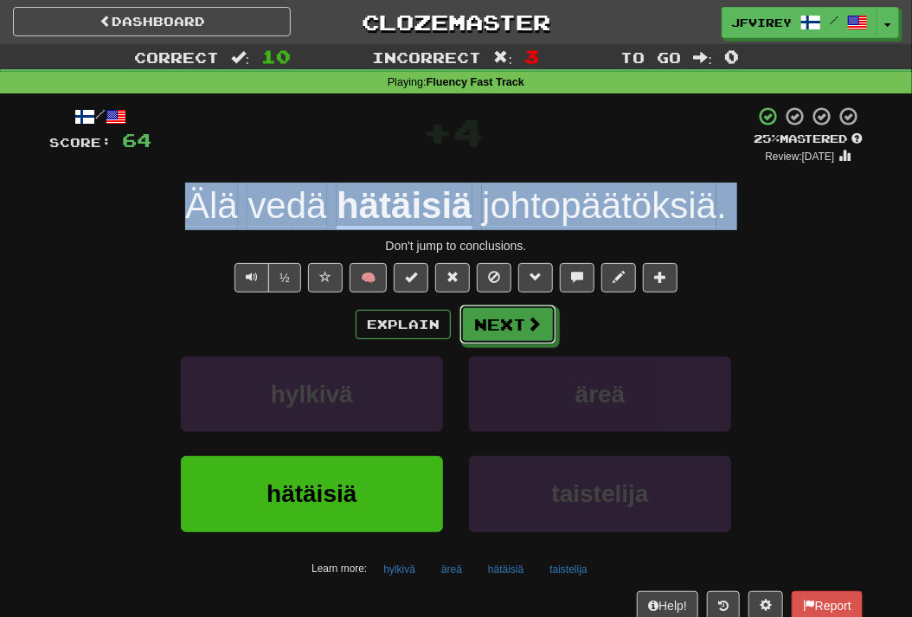
click at [520, 326] on button "Next" at bounding box center [507, 325] width 97 height 40
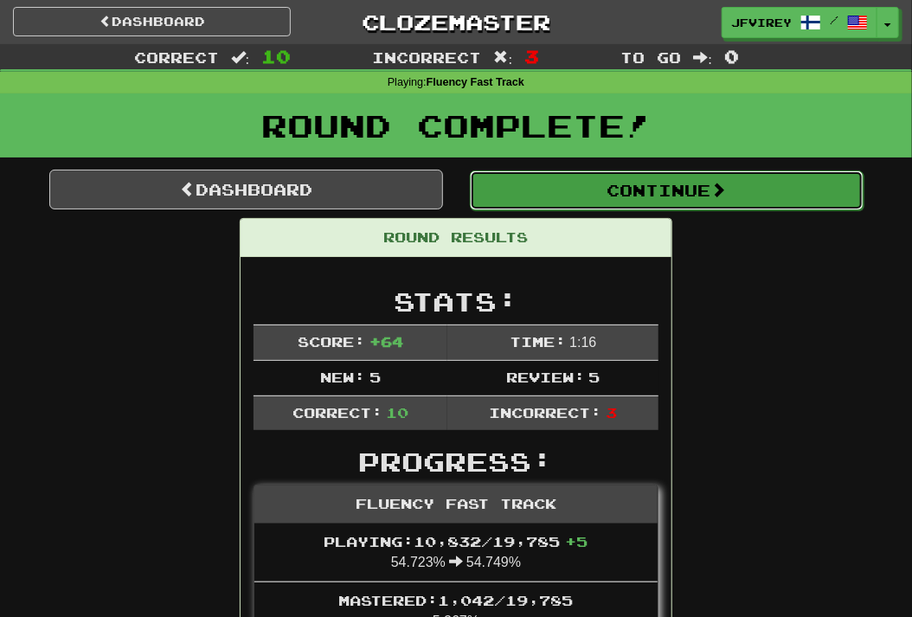
click at [633, 199] on button "Continue" at bounding box center [667, 190] width 394 height 40
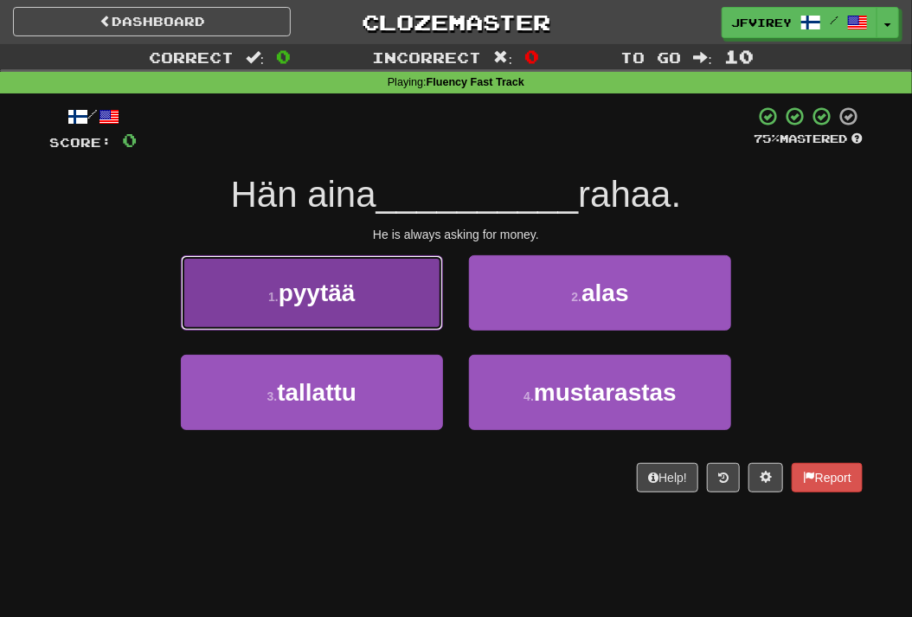
click at [391, 293] on button "1 . pyytää" at bounding box center [312, 292] width 262 height 75
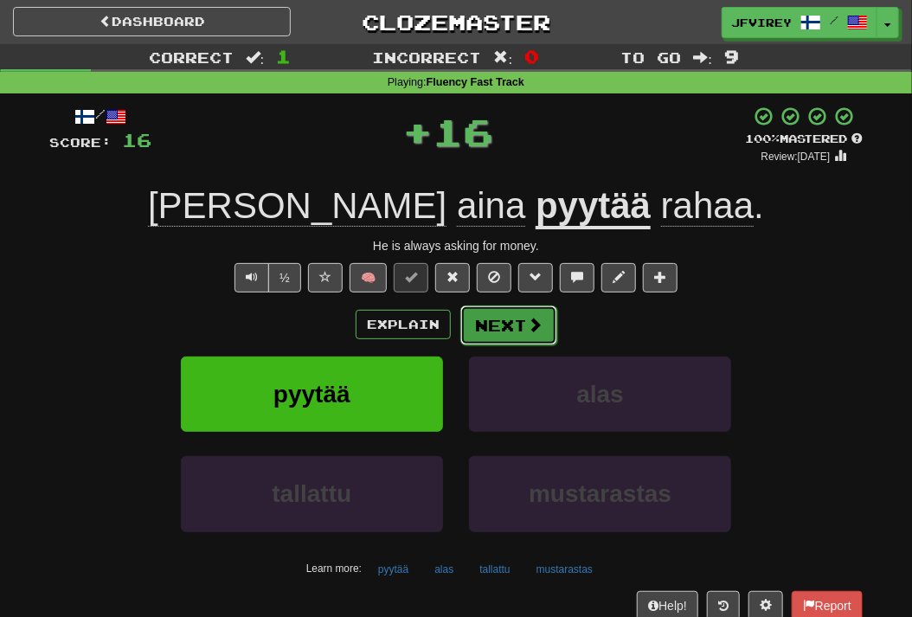
click at [511, 315] on button "Next" at bounding box center [508, 325] width 97 height 40
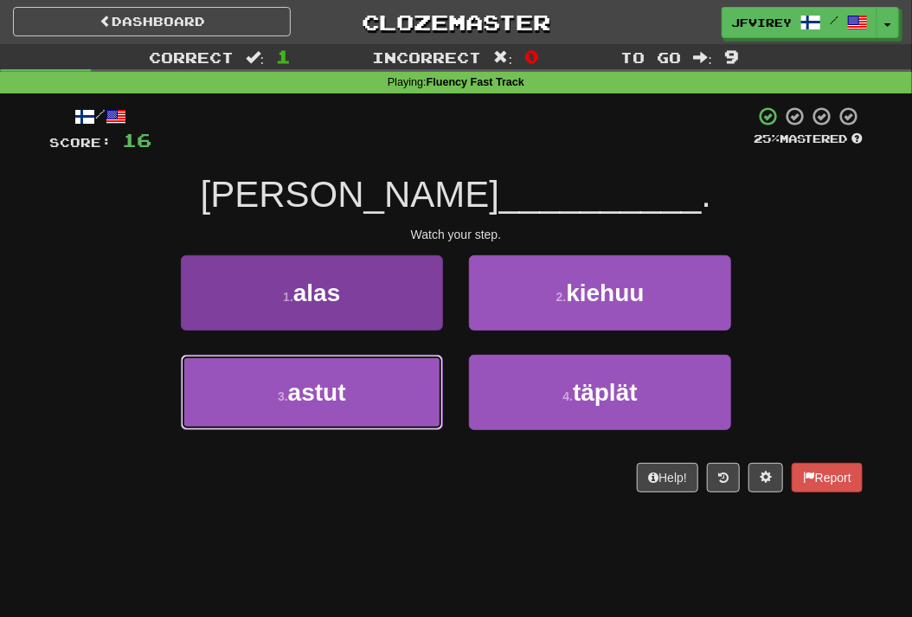
click at [407, 416] on button "3 . astut" at bounding box center [312, 392] width 262 height 75
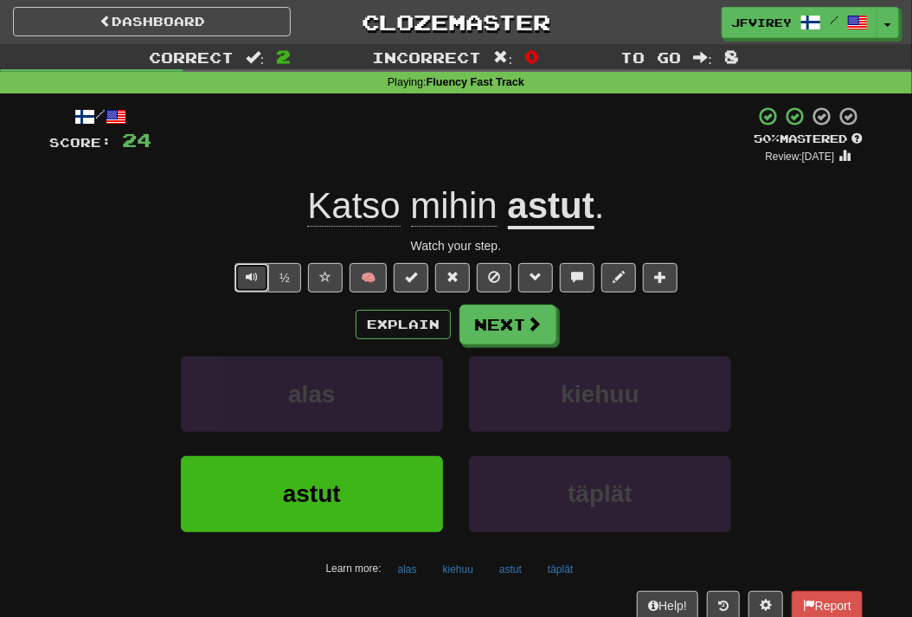
click at [249, 283] on span "Text-to-speech controls" at bounding box center [252, 277] width 12 height 12
click at [518, 211] on u "astut" at bounding box center [551, 207] width 87 height 44
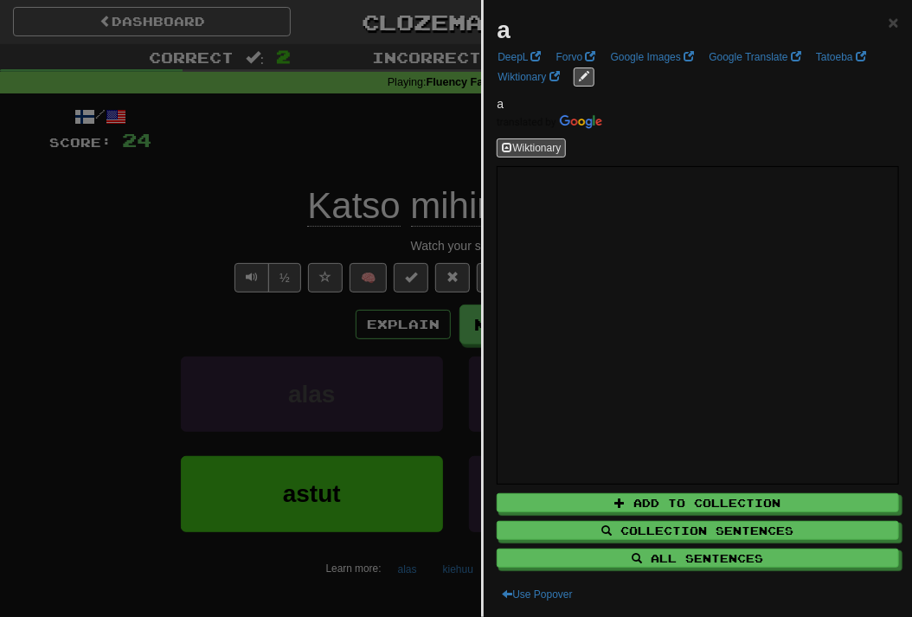
click at [463, 158] on div at bounding box center [456, 308] width 912 height 617
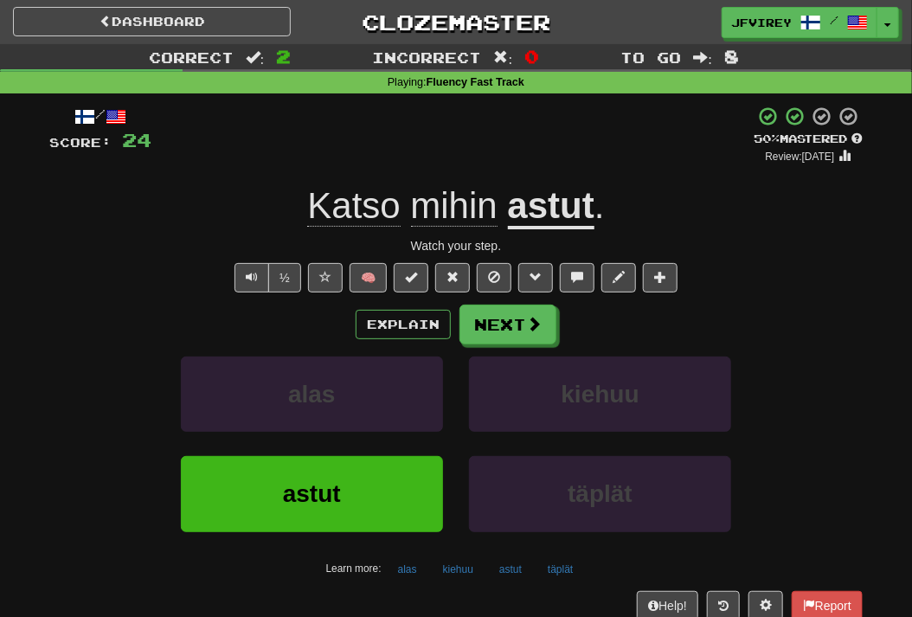
click at [542, 205] on u "astut" at bounding box center [551, 207] width 87 height 44
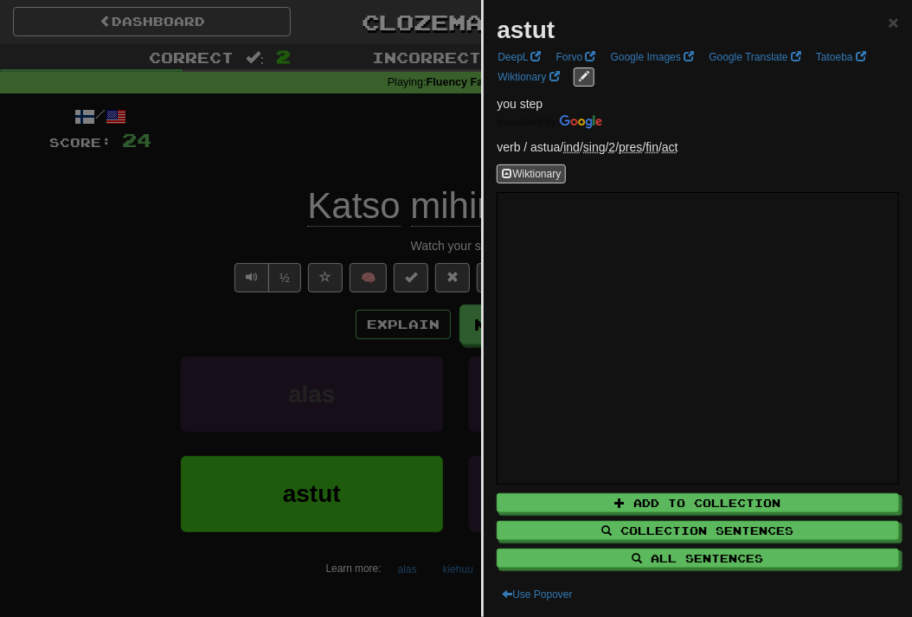
click at [431, 163] on div at bounding box center [456, 308] width 912 height 617
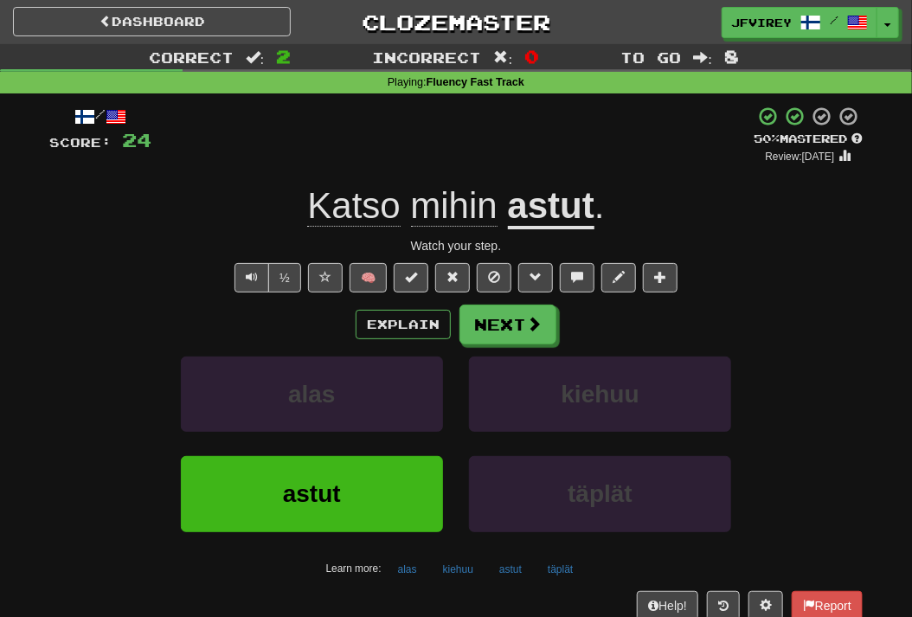
click at [452, 201] on span "mihin" at bounding box center [454, 206] width 87 height 42
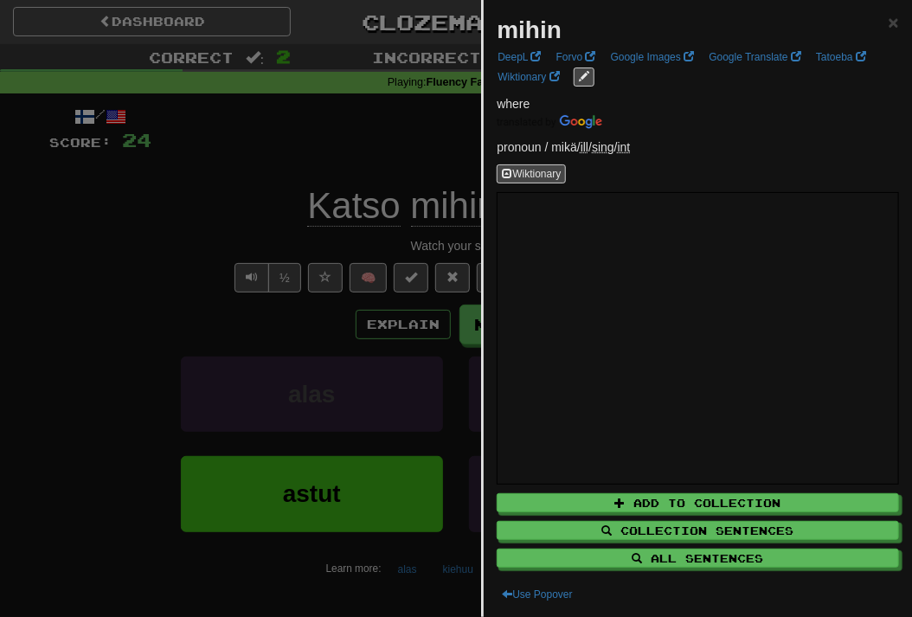
click at [356, 247] on div at bounding box center [456, 308] width 912 height 617
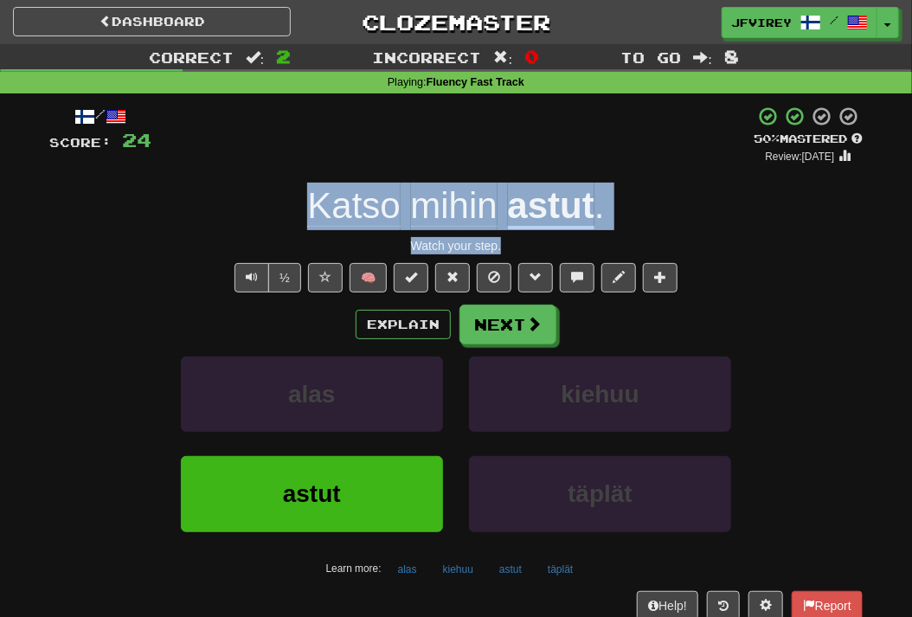
drag, startPoint x: 519, startPoint y: 243, endPoint x: 292, endPoint y: 209, distance: 230.2
click at [292, 209] on div "/ Score: 24 + 8 50 % Mastered Review: 2025-09-30 Katso mihin astut . Watch your…" at bounding box center [455, 377] width 813 height 542
copy div "Katso mihin astut . Watch your step."
click at [249, 280] on span "Text-to-speech controls" at bounding box center [252, 277] width 12 height 12
click at [552, 206] on u "astut" at bounding box center [551, 207] width 87 height 44
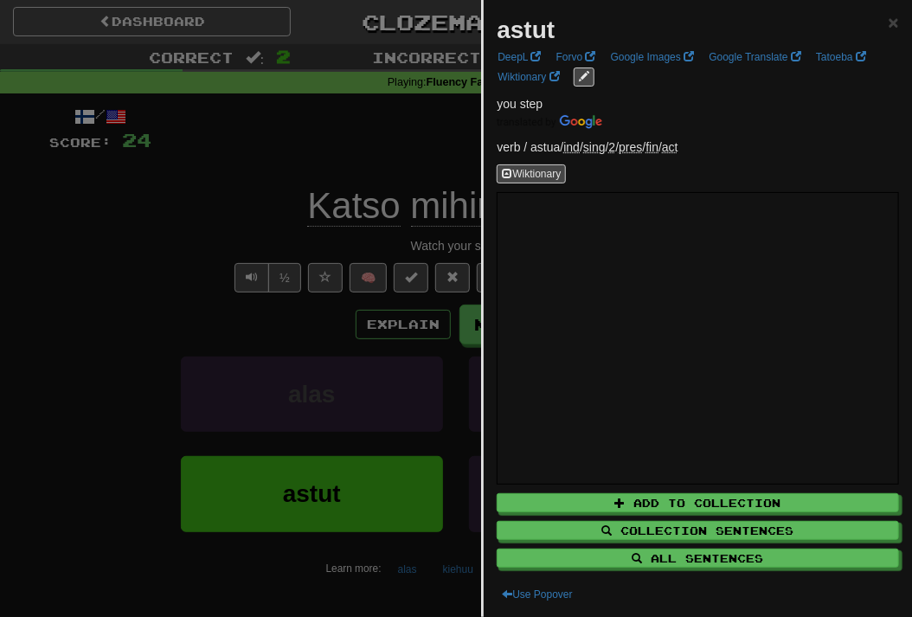
click at [104, 314] on div at bounding box center [456, 308] width 912 height 617
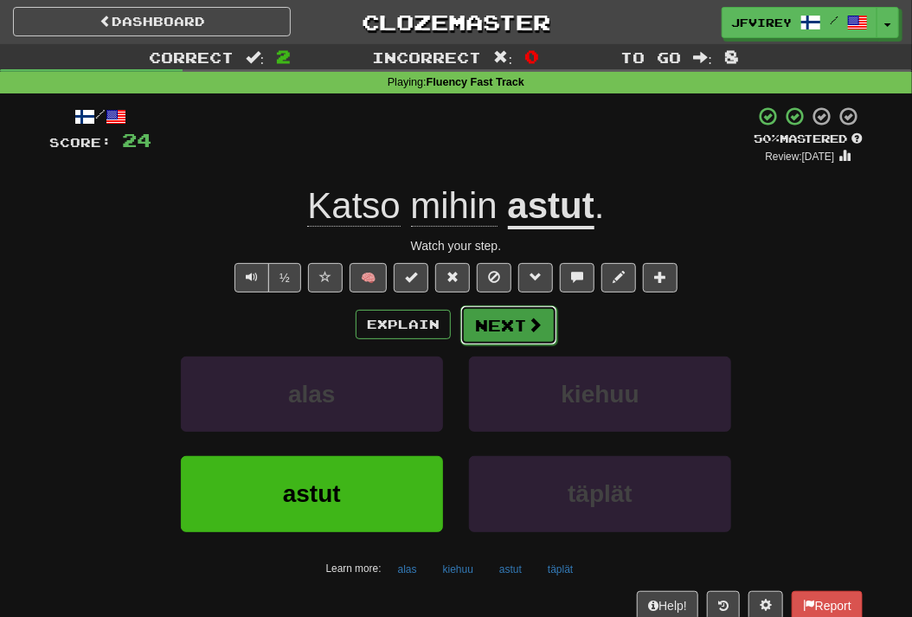
click at [488, 315] on button "Next" at bounding box center [508, 325] width 97 height 40
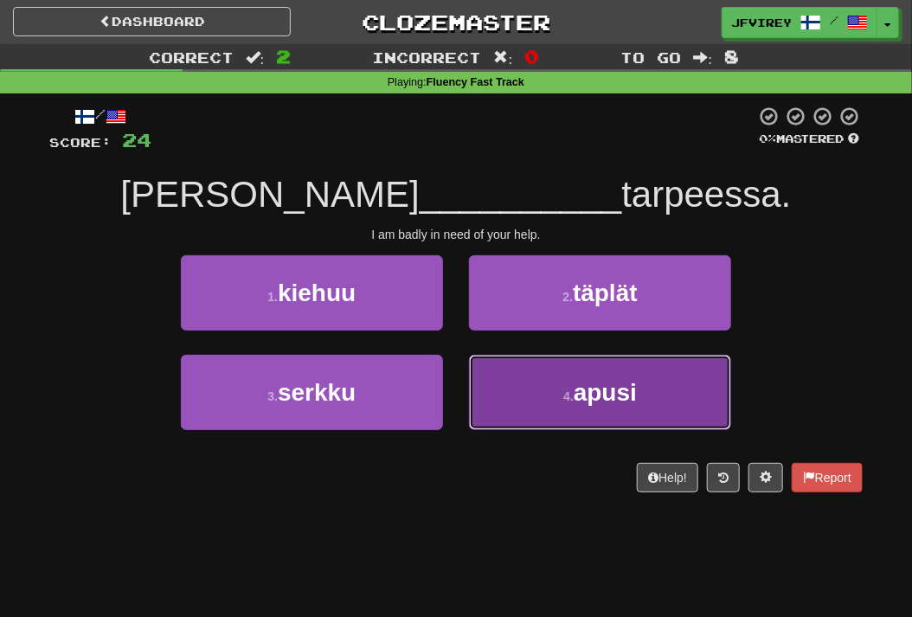
click at [568, 377] on button "4 . apusi" at bounding box center [600, 392] width 262 height 75
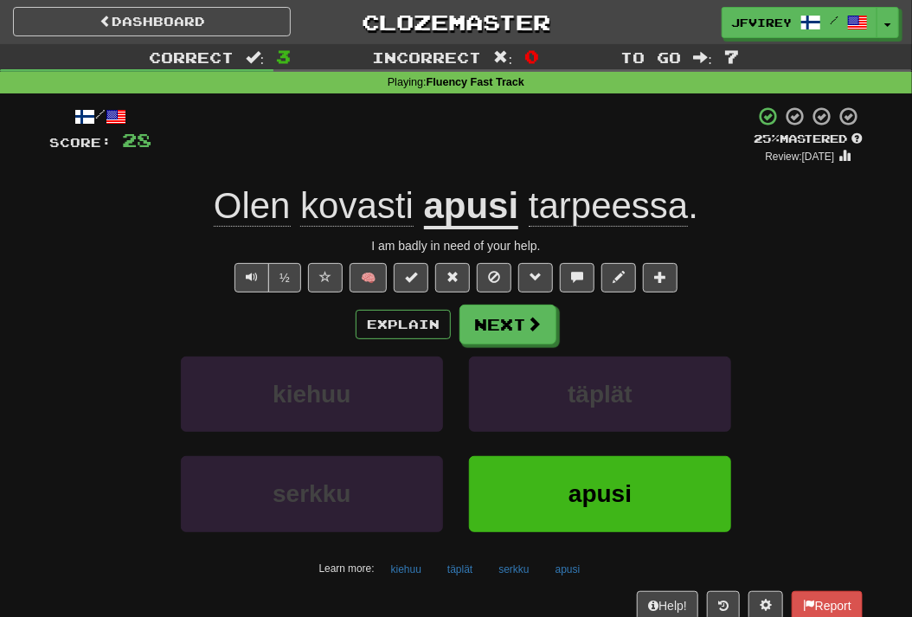
click at [632, 203] on span "tarpeessa" at bounding box center [608, 206] width 159 height 42
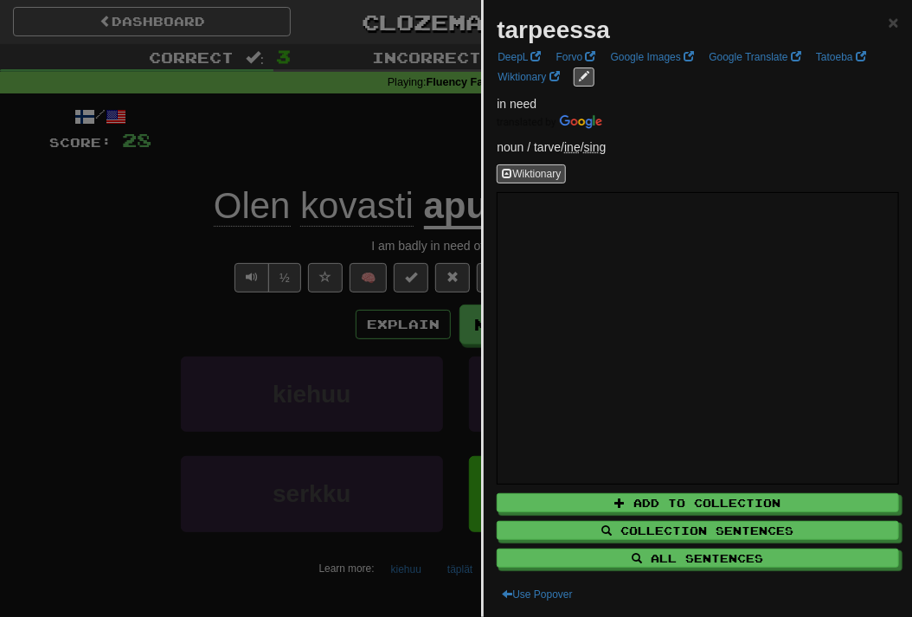
click at [99, 242] on div at bounding box center [456, 308] width 912 height 617
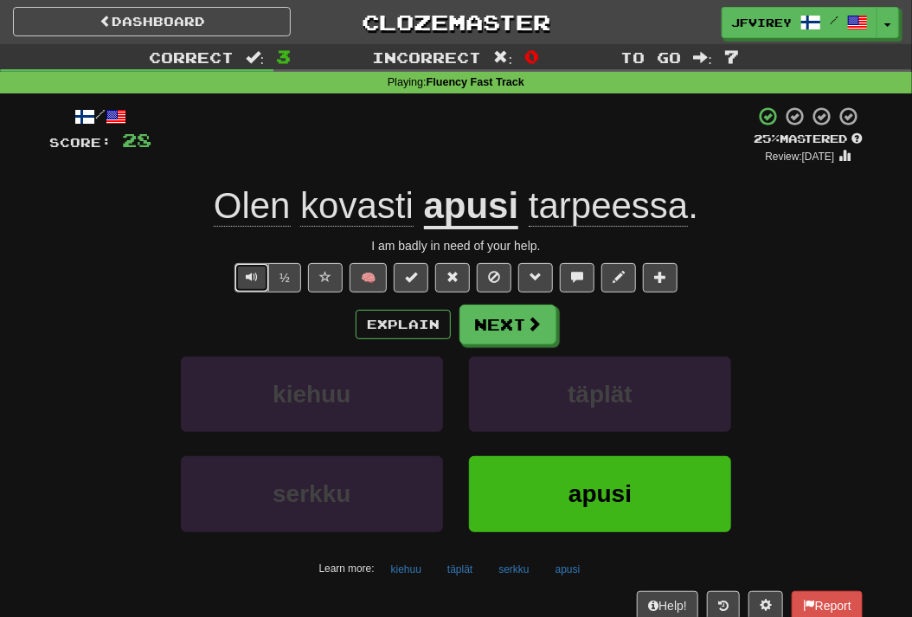
click at [247, 274] on span "Text-to-speech controls" at bounding box center [252, 277] width 12 height 12
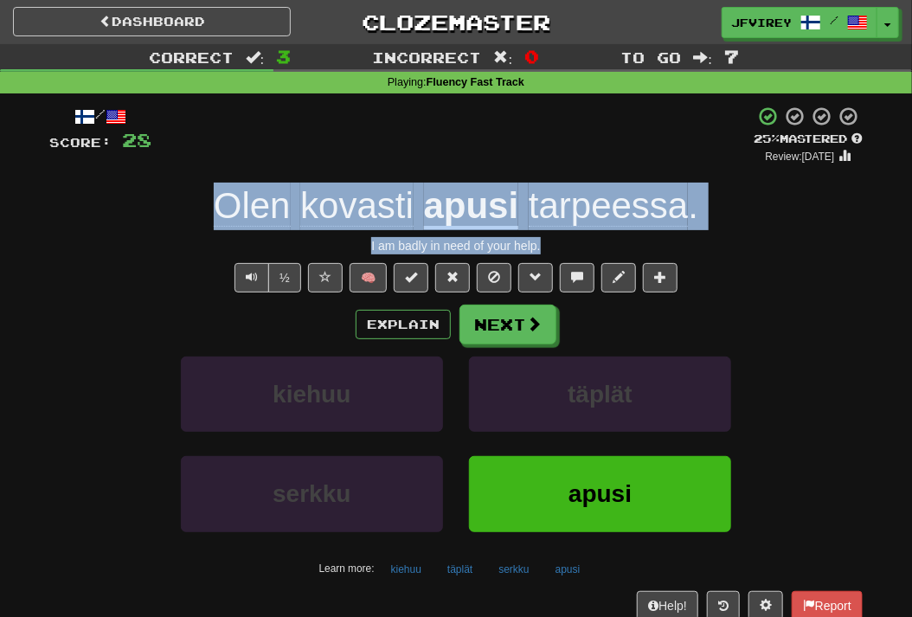
drag, startPoint x: 573, startPoint y: 242, endPoint x: 190, endPoint y: 215, distance: 383.4
click at [190, 215] on div "/ Score: 28 + 4 25 % Mastered Review: 2025-09-21 Olen kovasti apusi tarpeessa .…" at bounding box center [455, 377] width 813 height 542
copy div "Olen kovasti apusi tarpeessa . I am badly in need of your help."
click at [630, 221] on span "tarpeessa" at bounding box center [608, 206] width 159 height 42
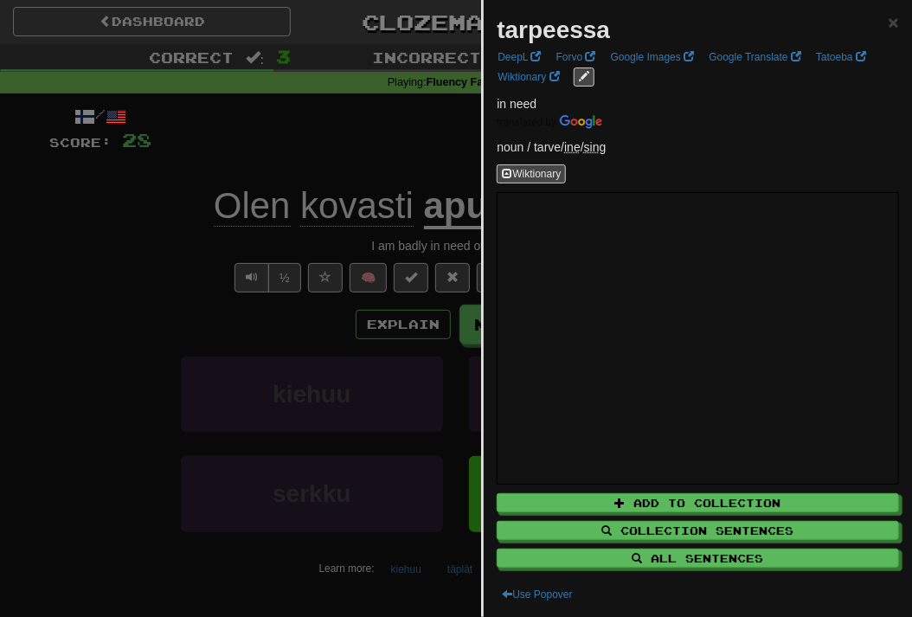
click at [128, 256] on div at bounding box center [456, 308] width 912 height 617
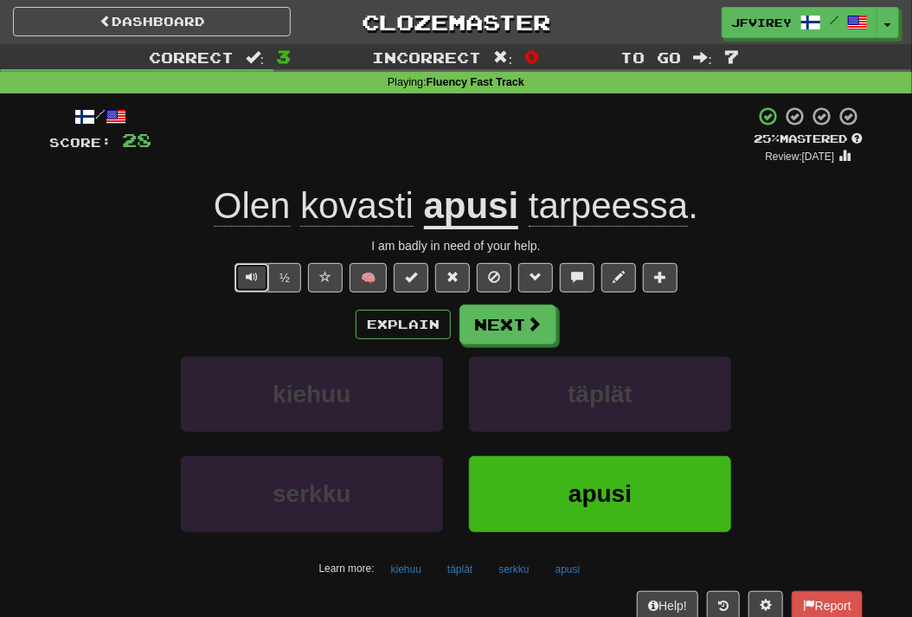
click at [250, 280] on span "Text-to-speech controls" at bounding box center [252, 277] width 12 height 12
click at [504, 316] on button "Next" at bounding box center [508, 325] width 97 height 40
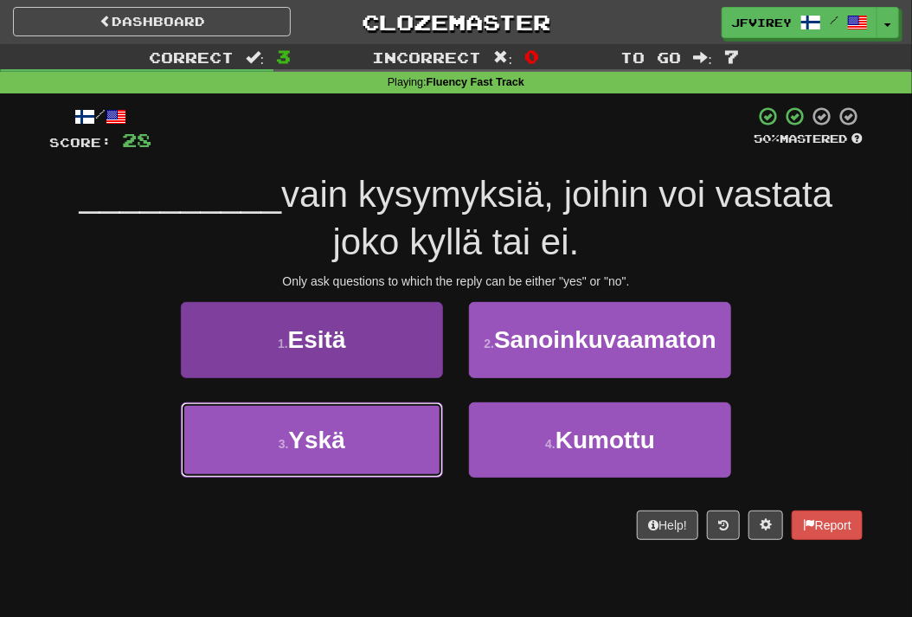
drag, startPoint x: 363, startPoint y: 440, endPoint x: 377, endPoint y: 441, distance: 14.0
click at [364, 440] on button "3 . Yskä" at bounding box center [312, 439] width 262 height 75
